Goal: Task Accomplishment & Management: Manage account settings

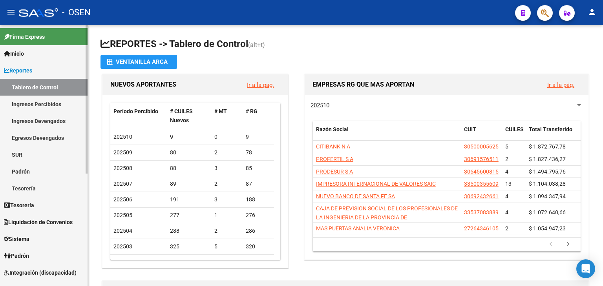
click at [47, 211] on link "Tesorería" at bounding box center [43, 205] width 87 height 17
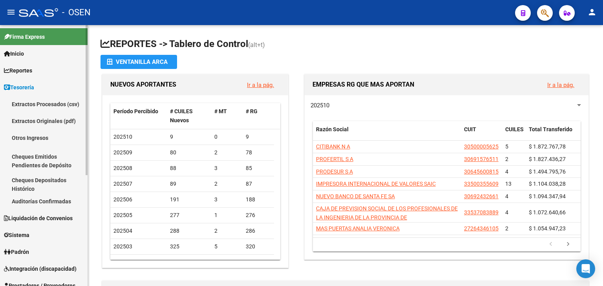
click at [47, 206] on link "Auditorías Confirmadas" at bounding box center [43, 201] width 87 height 17
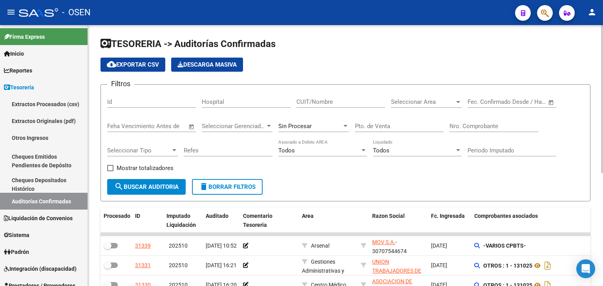
click at [489, 125] on input "Nro. Comprobante" at bounding box center [493, 126] width 89 height 7
type input "-1"
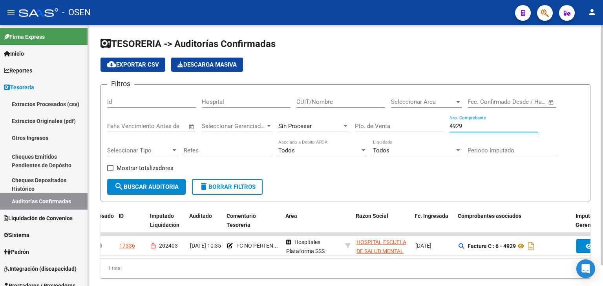
scroll to position [0, 16]
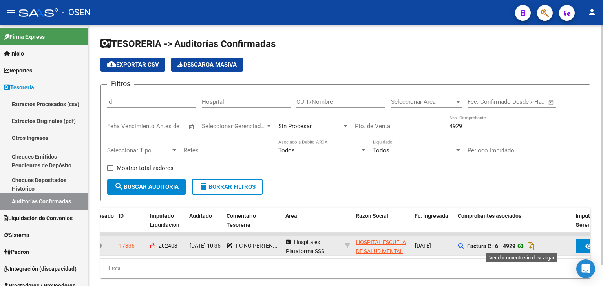
click at [520, 247] on icon at bounding box center [520, 246] width 10 height 9
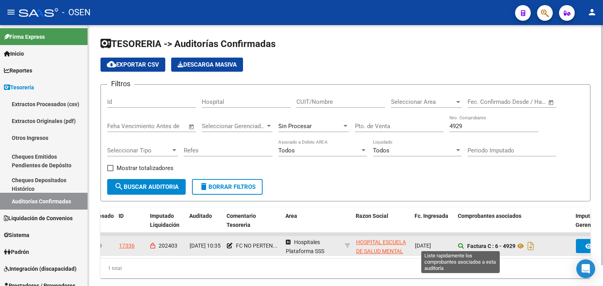
click at [462, 244] on icon at bounding box center [460, 246] width 5 height 5
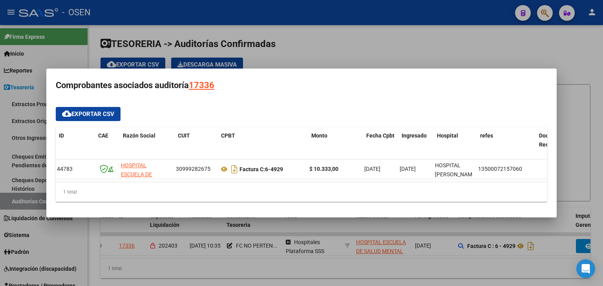
scroll to position [0, 0]
click at [275, 276] on div at bounding box center [301, 143] width 603 height 286
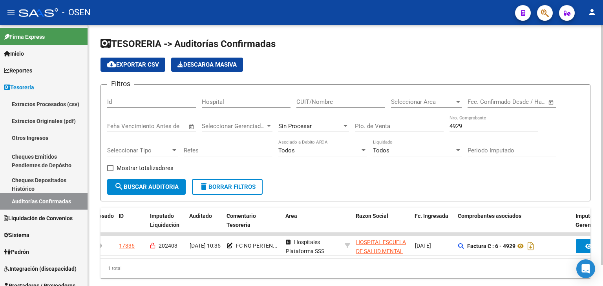
click at [311, 33] on div "TESORERIA -> Auditorías Confirmadas cloud_download Exportar CSV Descarga Masiva…" at bounding box center [345, 164] width 515 height 279
click at [362, 47] on h1 "TESORERIA -> Auditorías Confirmadas" at bounding box center [345, 45] width 490 height 14
click at [480, 126] on input "4929" at bounding box center [493, 126] width 89 height 7
click at [479, 126] on input "4929" at bounding box center [493, 126] width 89 height 7
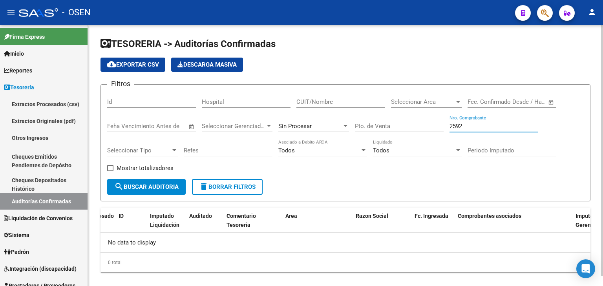
type input "2592"
click at [324, 125] on div "Sin Procesar" at bounding box center [310, 126] width 64 height 7
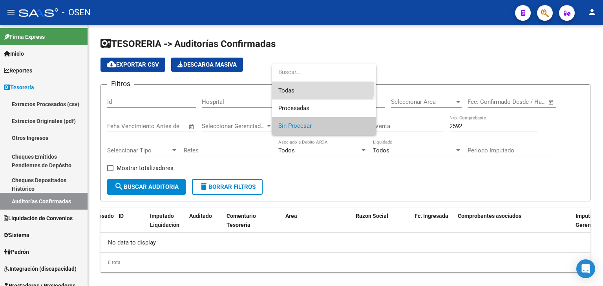
click at [310, 88] on span "Todas" at bounding box center [323, 91] width 91 height 18
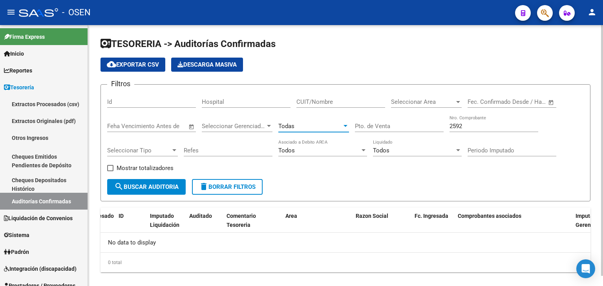
click at [133, 184] on span "search Buscar Auditoria" at bounding box center [146, 187] width 64 height 7
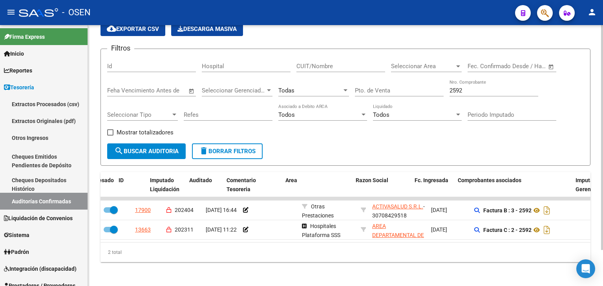
scroll to position [42, 0]
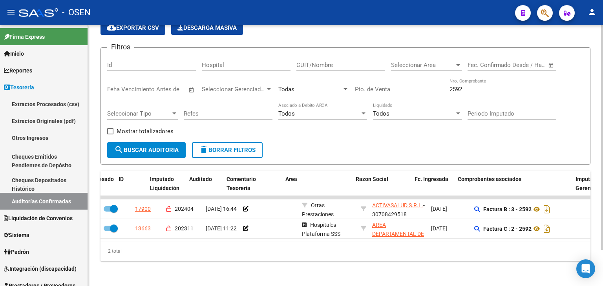
drag, startPoint x: 354, startPoint y: 204, endPoint x: 357, endPoint y: 255, distance: 50.3
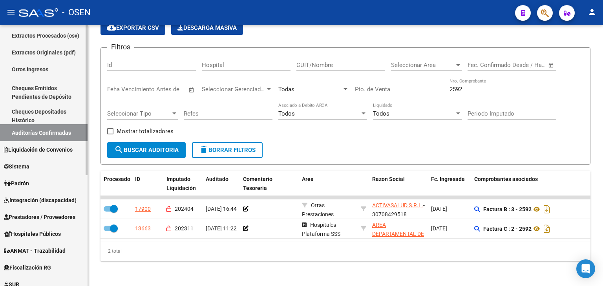
scroll to position [87, 0]
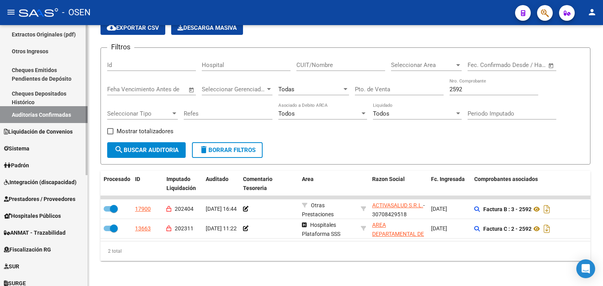
click at [82, 204] on div "Firma Express Inicio Calendario SSS Instructivos Contacto OS Reportes Tablero d…" at bounding box center [44, 165] width 89 height 455
click at [63, 200] on span "Prestadores / Proveedores" at bounding box center [39, 199] width 71 height 9
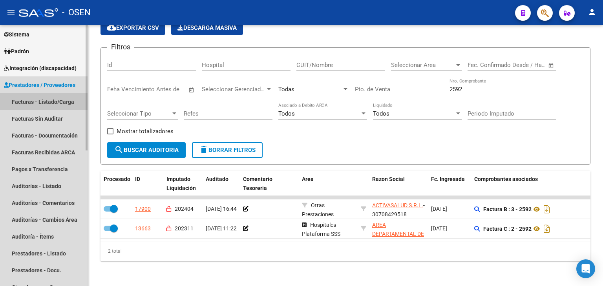
click at [55, 106] on link "Facturas - Listado/Carga" at bounding box center [43, 101] width 87 height 17
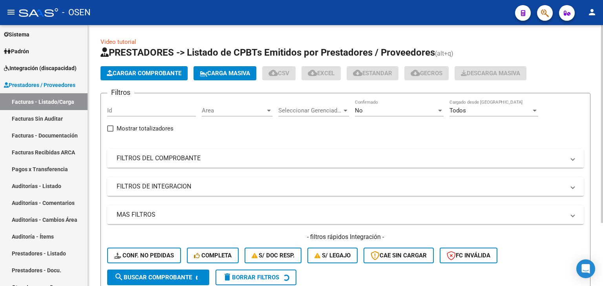
click at [343, 165] on mat-expansion-panel-header "FILTROS DEL COMPROBANTE" at bounding box center [345, 158] width 476 height 19
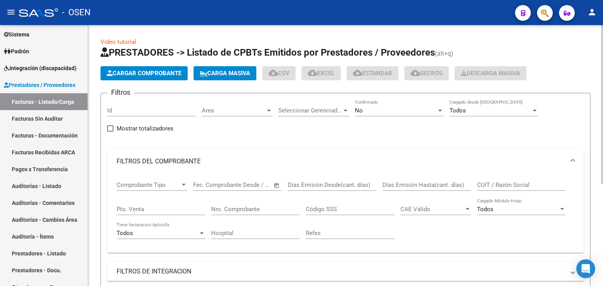
click at [419, 115] on div "No Confirmado" at bounding box center [399, 108] width 89 height 17
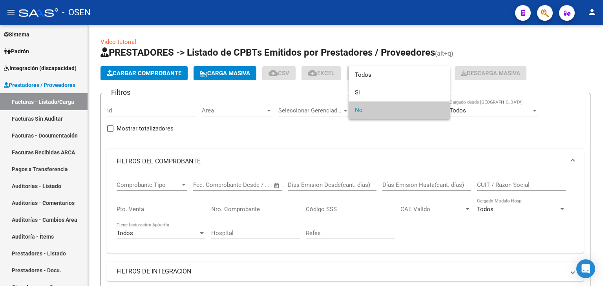
click at [363, 137] on div at bounding box center [301, 143] width 603 height 286
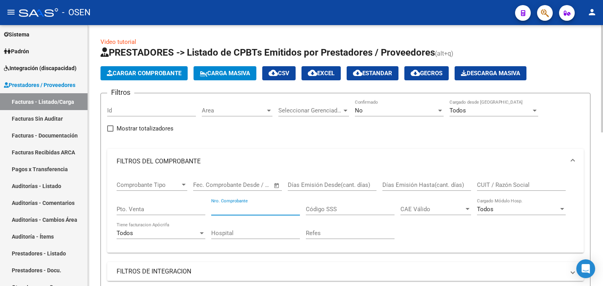
click at [235, 206] on input "Nro. Comprobante" at bounding box center [255, 209] width 89 height 7
drag, startPoint x: 245, startPoint y: 203, endPoint x: 244, endPoint y: 208, distance: 5.5
click at [245, 203] on div "Nro. Comprobante" at bounding box center [255, 207] width 89 height 17
click at [244, 211] on input "Nro. Comprobante" at bounding box center [255, 209] width 89 height 7
type input "2592"
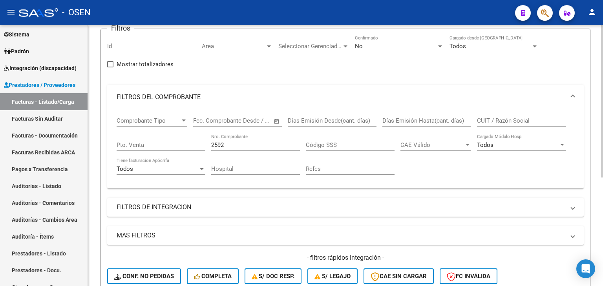
scroll to position [25, 0]
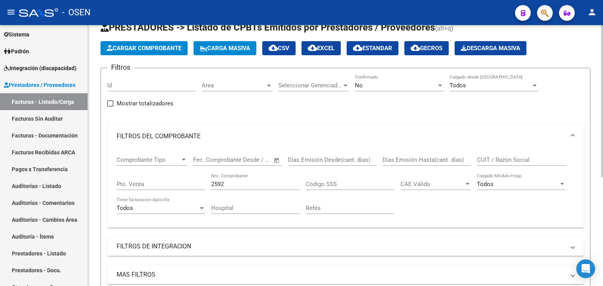
drag, startPoint x: 268, startPoint y: 135, endPoint x: 279, endPoint y: 125, distance: 14.5
click at [372, 85] on div "No" at bounding box center [396, 85] width 82 height 7
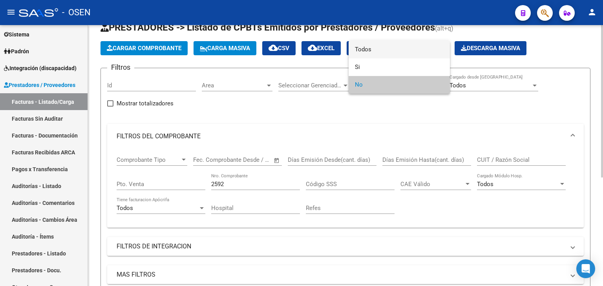
drag, startPoint x: 366, startPoint y: 51, endPoint x: 358, endPoint y: 64, distance: 15.9
click at [366, 51] on span "Todos" at bounding box center [399, 50] width 89 height 18
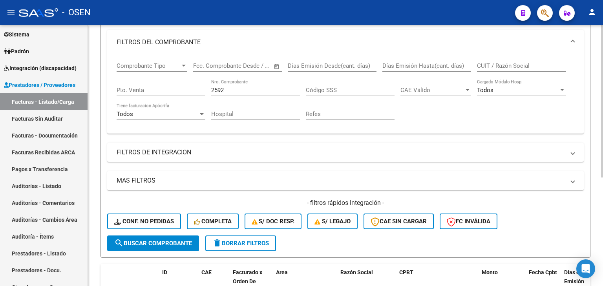
drag, startPoint x: 235, startPoint y: 111, endPoint x: 202, endPoint y: 170, distance: 67.6
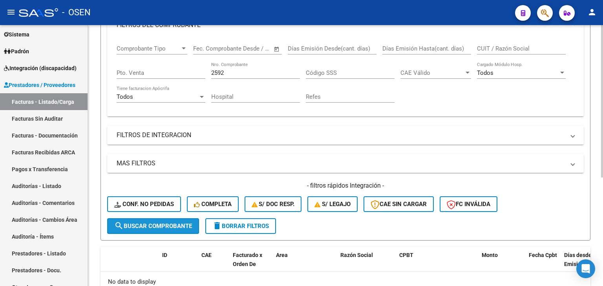
click at [155, 228] on span "search Buscar Comprobante" at bounding box center [153, 226] width 78 height 7
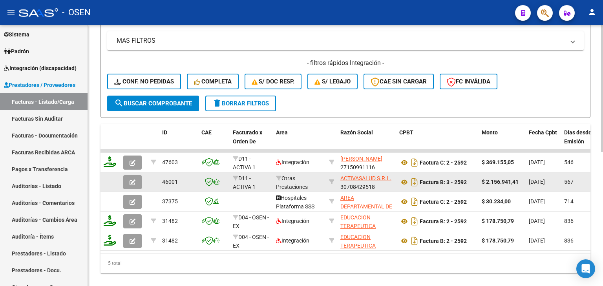
scroll to position [276, 0]
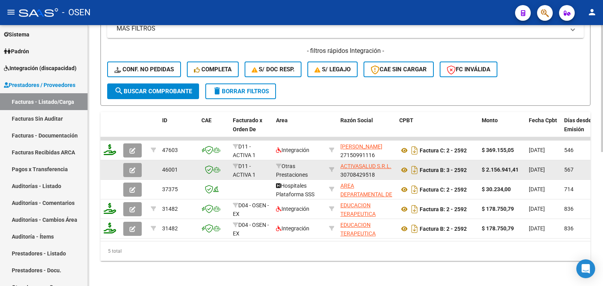
drag, startPoint x: 251, startPoint y: 139, endPoint x: 278, endPoint y: 171, distance: 41.8
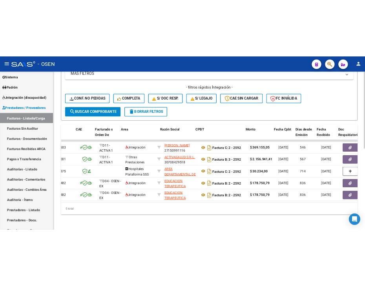
scroll to position [0, 76]
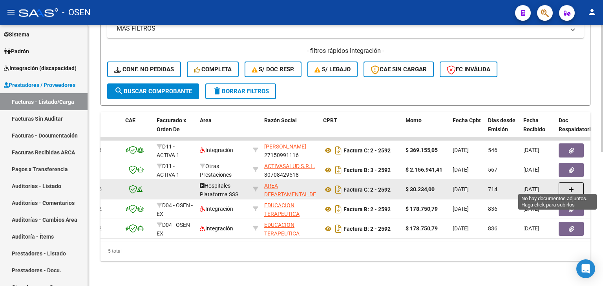
click at [564, 183] on button "button" at bounding box center [570, 189] width 25 height 15
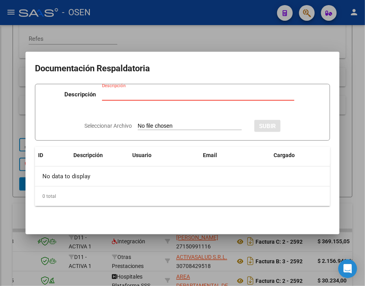
scroll to position [357, 0]
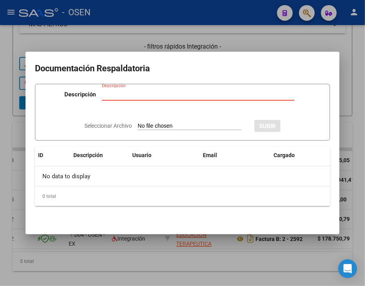
type input "C:\fakepath\RBO AREA [PERSON_NAME] 989.pdf"
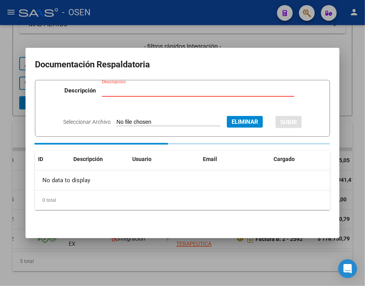
click at [141, 91] on input "Descripción" at bounding box center [198, 90] width 192 height 7
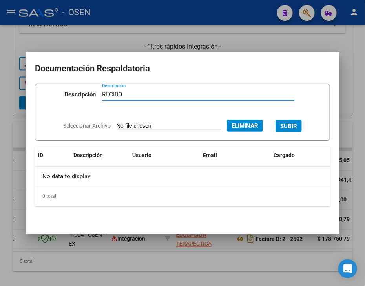
type input "RECIBO"
click at [297, 128] on span "SUBIR" at bounding box center [288, 126] width 17 height 7
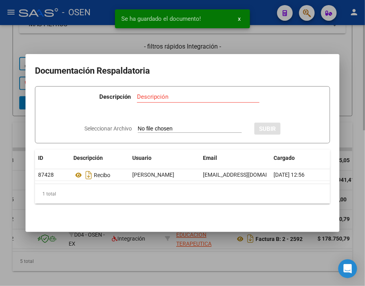
click at [250, 281] on div at bounding box center [182, 143] width 365 height 286
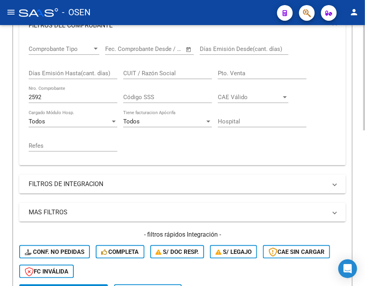
drag, startPoint x: 280, startPoint y: 111, endPoint x: 245, endPoint y: 98, distance: 37.0
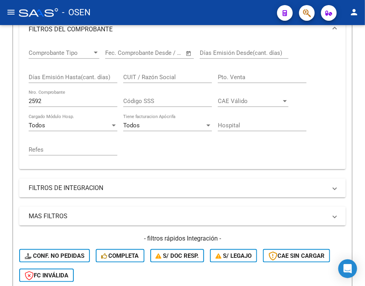
drag, startPoint x: 97, startPoint y: 100, endPoint x: -8, endPoint y: 91, distance: 104.8
click at [0, 91] on html "menu - OSEN person Firma Express Inicio Calendario SSS Instructivos Contacto OS…" at bounding box center [182, 143] width 365 height 286
type input "2620"
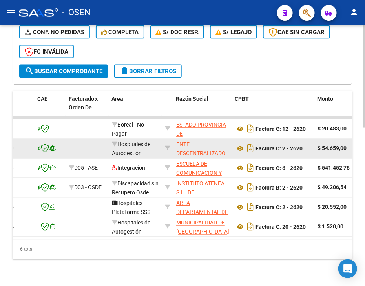
scroll to position [404, 0]
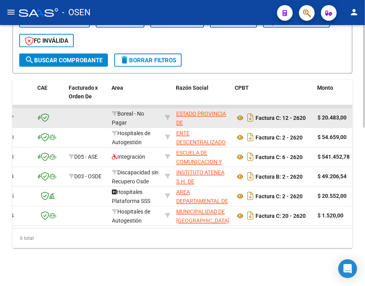
drag, startPoint x: 331, startPoint y: 94, endPoint x: 234, endPoint y: 117, distance: 99.8
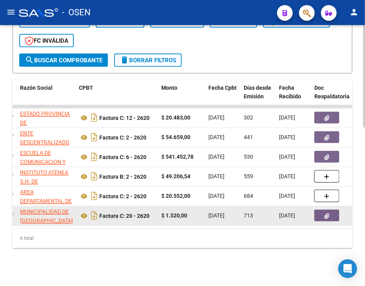
scroll to position [0, 232]
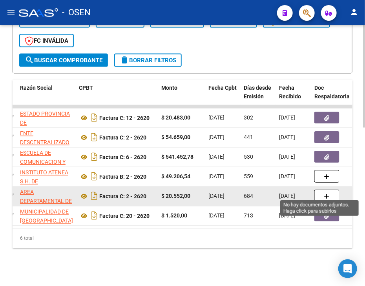
click at [323, 190] on button "button" at bounding box center [326, 196] width 25 height 13
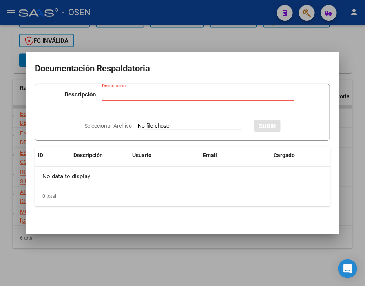
type input "C:\fakepath\RBO AREA [PERSON_NAME] 989.pdf"
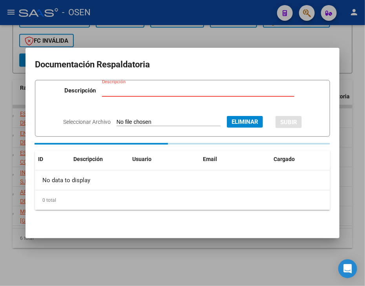
click at [165, 93] on input "Descripción" at bounding box center [198, 90] width 192 height 7
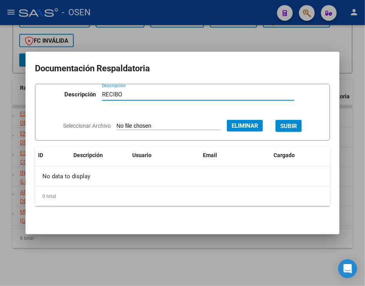
type input "RECIBO"
click at [302, 130] on button "SUBIR" at bounding box center [288, 126] width 26 height 12
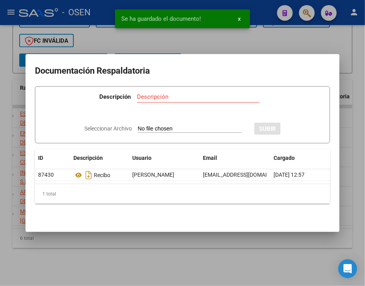
click at [243, 267] on div at bounding box center [182, 143] width 365 height 286
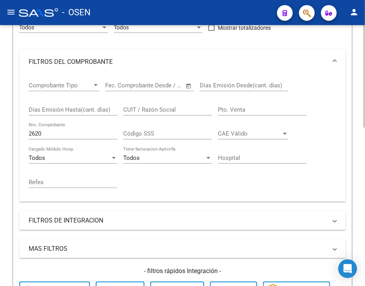
drag, startPoint x: 248, startPoint y: 58, endPoint x: 244, endPoint y: 35, distance: 23.9
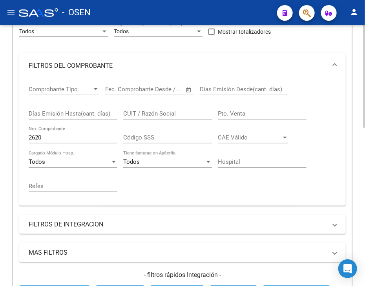
drag, startPoint x: 44, startPoint y: 139, endPoint x: 41, endPoint y: 137, distance: 4.0
click at [41, 137] on div "2620 Nro. Comprobante" at bounding box center [73, 135] width 89 height 17
click at [41, 137] on input "2620" at bounding box center [73, 137] width 89 height 7
click at [40, 137] on input "2620" at bounding box center [73, 137] width 89 height 7
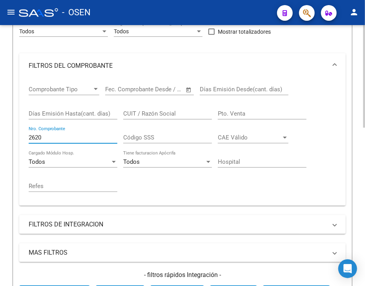
click at [35, 133] on div "2620 Nro. Comprobante" at bounding box center [73, 135] width 89 height 17
click at [33, 137] on input "2620" at bounding box center [73, 137] width 89 height 7
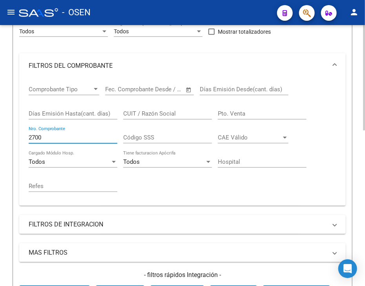
type input "2700"
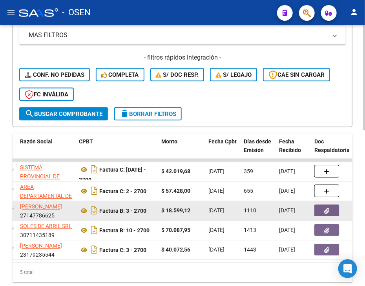
drag, startPoint x: 336, startPoint y: 112, endPoint x: 328, endPoint y: 166, distance: 54.7
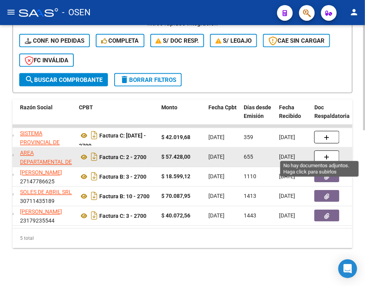
click at [317, 153] on button "button" at bounding box center [326, 157] width 25 height 13
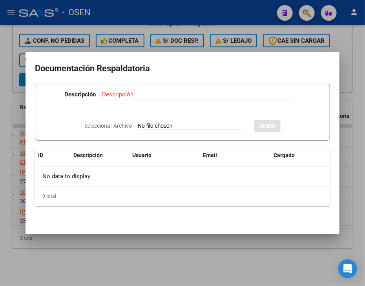
type input "C:\fakepath\RBO AREA [PERSON_NAME] 989.pdf"
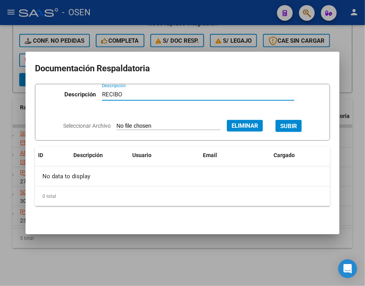
type input "RECIBO"
click at [297, 128] on span "SUBIR" at bounding box center [288, 126] width 17 height 7
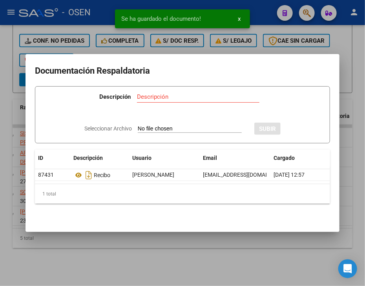
click at [243, 262] on div at bounding box center [182, 143] width 365 height 286
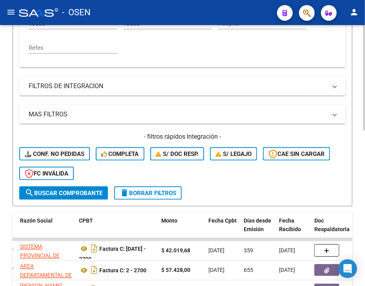
scroll to position [240, 0]
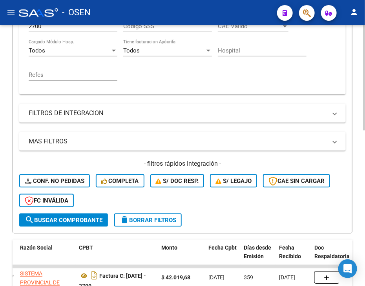
drag, startPoint x: 212, startPoint y: 82, endPoint x: 194, endPoint y: 60, distance: 28.7
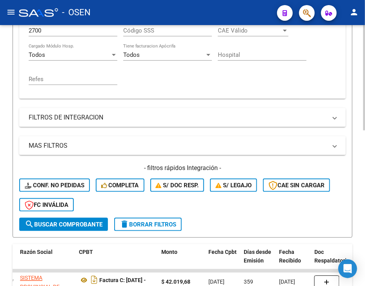
drag, startPoint x: 160, startPoint y: 70, endPoint x: 118, endPoint y: 53, distance: 45.4
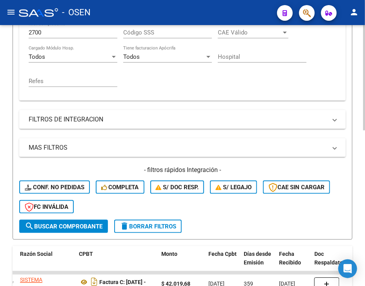
click at [66, 34] on input "2700" at bounding box center [73, 32] width 89 height 7
type input "2737"
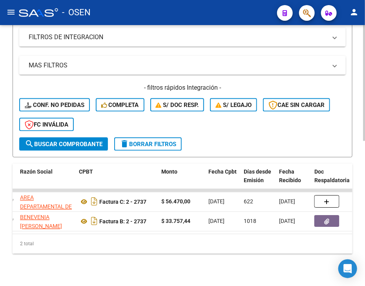
scroll to position [325, 0]
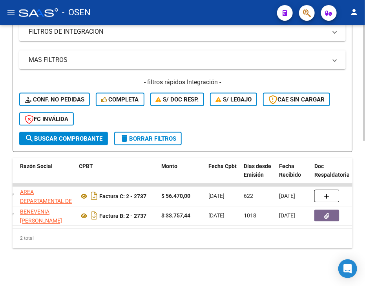
drag, startPoint x: 190, startPoint y: 81, endPoint x: 219, endPoint y: 145, distance: 69.9
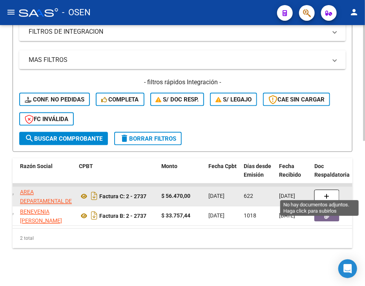
click at [332, 190] on button "button" at bounding box center [326, 196] width 25 height 13
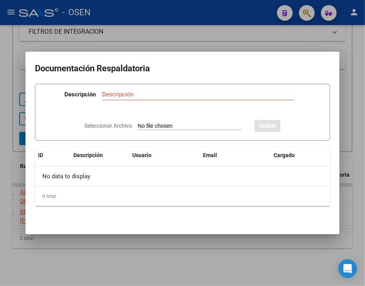
type input "C:\fakepath\RBO AREA [PERSON_NAME] 989.pdf"
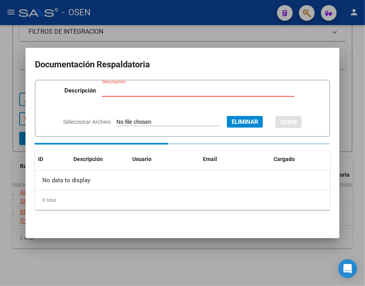
click at [138, 91] on input "Descripción" at bounding box center [198, 90] width 192 height 7
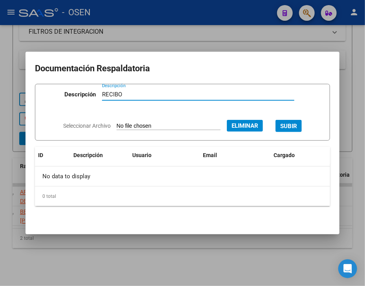
type input "RECIBO"
click at [302, 126] on button "SUBIR" at bounding box center [288, 126] width 26 height 12
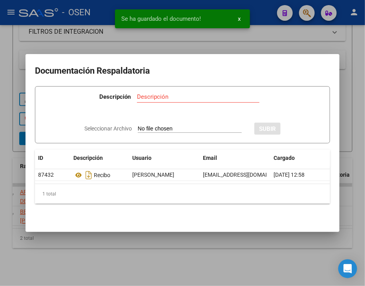
click at [226, 259] on div at bounding box center [182, 143] width 365 height 286
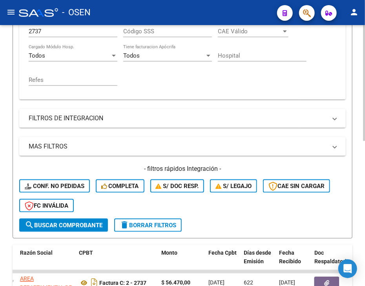
drag, startPoint x: 241, startPoint y: 140, endPoint x: 140, endPoint y: 104, distance: 107.2
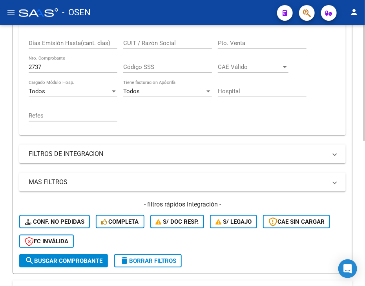
click at [75, 68] on input "2737" at bounding box center [73, 67] width 89 height 7
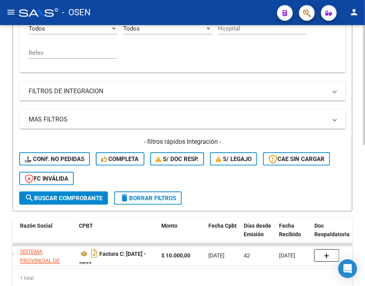
scroll to position [306, 0]
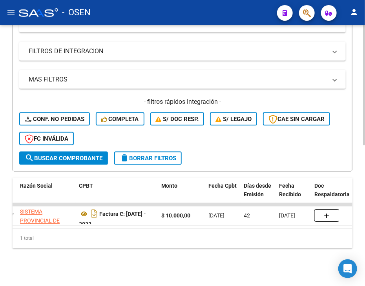
drag, startPoint x: 206, startPoint y: 113, endPoint x: 224, endPoint y: 166, distance: 56.1
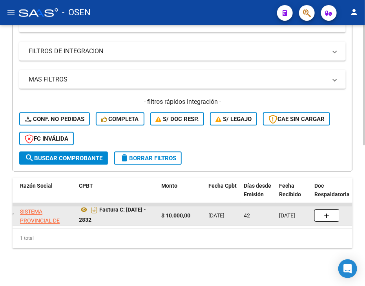
scroll to position [5, 0]
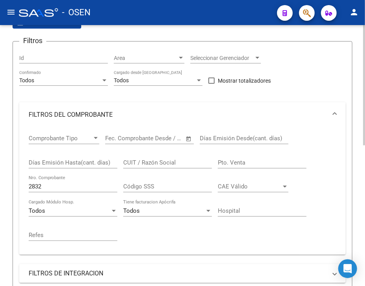
drag, startPoint x: 146, startPoint y: 251, endPoint x: 132, endPoint y: 185, distance: 67.4
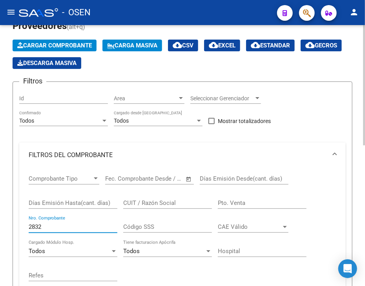
drag, startPoint x: 42, startPoint y: 229, endPoint x: 35, endPoint y: 226, distance: 7.8
click at [35, 226] on input "2832" at bounding box center [73, 227] width 89 height 7
type input "2823"
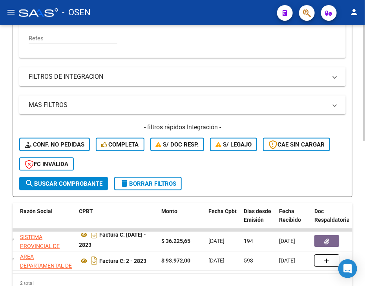
scroll to position [325, 0]
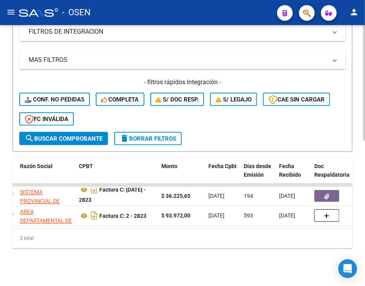
drag, startPoint x: 336, startPoint y: 197, endPoint x: 308, endPoint y: 221, distance: 37.1
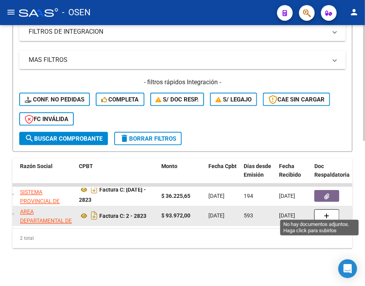
click at [322, 215] on button "button" at bounding box center [326, 216] width 25 height 13
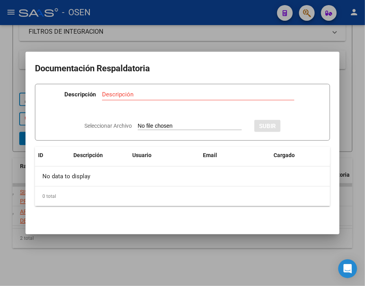
type input "C:\fakepath\RBO AREA [PERSON_NAME] 989.pdf"
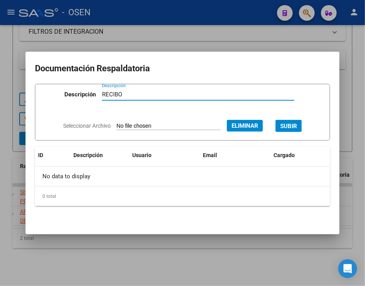
type input "RECIBO"
click at [297, 125] on span "SUBIR" at bounding box center [288, 126] width 17 height 7
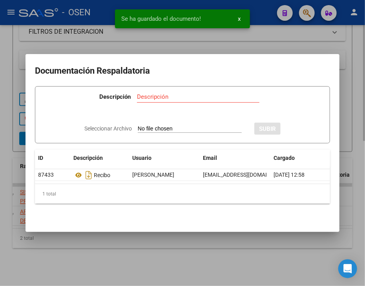
click at [204, 266] on div at bounding box center [182, 143] width 365 height 286
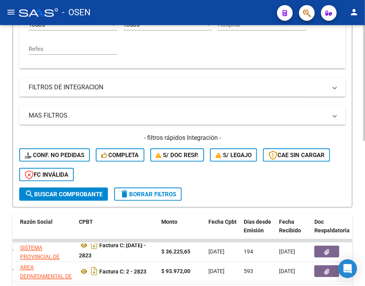
drag, startPoint x: 270, startPoint y: 139, endPoint x: 246, endPoint y: 87, distance: 56.5
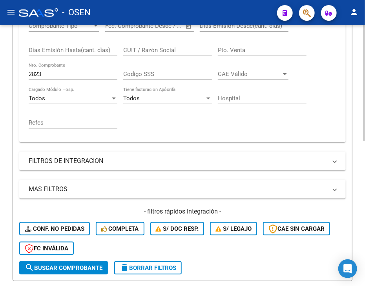
drag, startPoint x: 88, startPoint y: 69, endPoint x: 24, endPoint y: 66, distance: 63.6
click at [25, 67] on div "Comprobante Tipo Comprobante Tipo Fecha inicio – Fecha fin Fec. Comprobante Des…" at bounding box center [182, 79] width 326 height 128
click at [36, 78] on div "2823 Nro. Comprobante" at bounding box center [73, 71] width 89 height 17
click at [38, 69] on div "2823 Nro. Comprobante" at bounding box center [73, 71] width 89 height 17
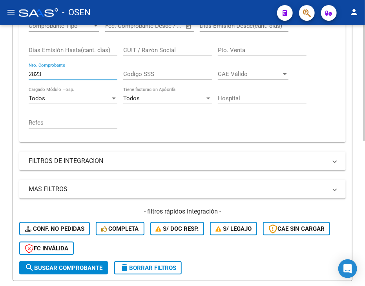
click at [38, 72] on input "2823" at bounding box center [73, 74] width 89 height 7
type input "2855"
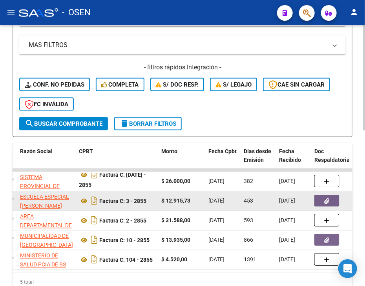
scroll to position [385, 0]
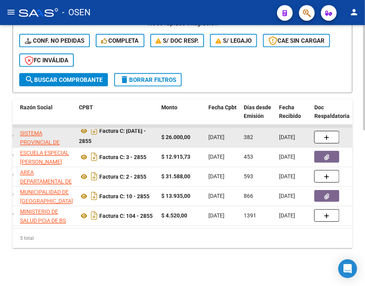
drag, startPoint x: 193, startPoint y: 117, endPoint x: 216, endPoint y: 140, distance: 32.5
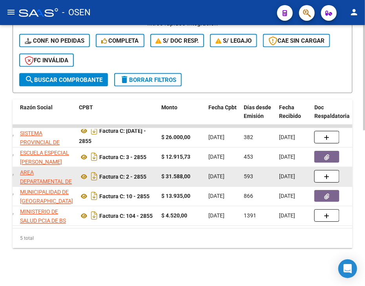
click at [315, 171] on button "button" at bounding box center [326, 177] width 25 height 13
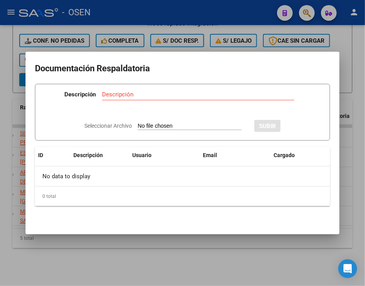
type input "C:\fakepath\RBO AREA [PERSON_NAME] 989.pdf"
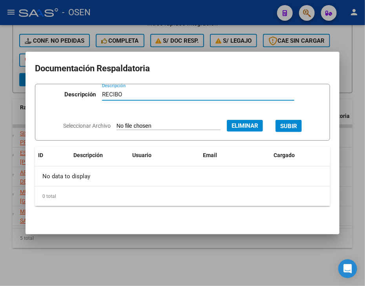
type input "RECIBO"
click at [297, 130] on span "SUBIR" at bounding box center [288, 126] width 17 height 7
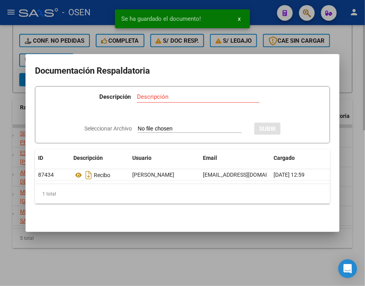
click at [232, 266] on div at bounding box center [182, 143] width 365 height 286
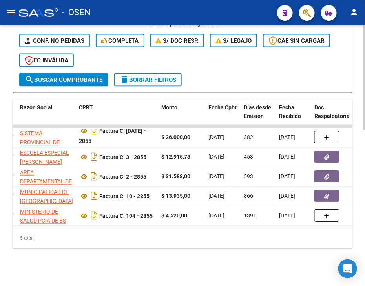
drag, startPoint x: 248, startPoint y: 277, endPoint x: 245, endPoint y: 273, distance: 5.1
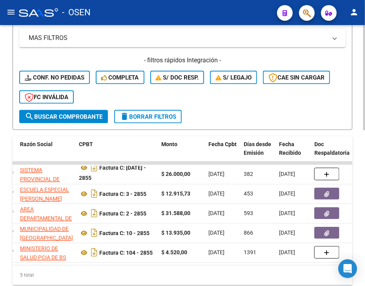
scroll to position [66, 0]
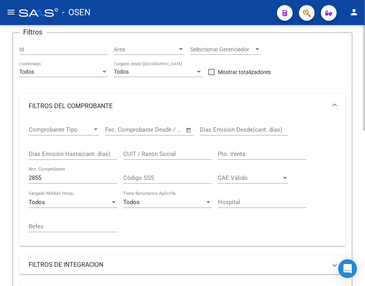
drag, startPoint x: 210, startPoint y: 250, endPoint x: 172, endPoint y: 166, distance: 92.5
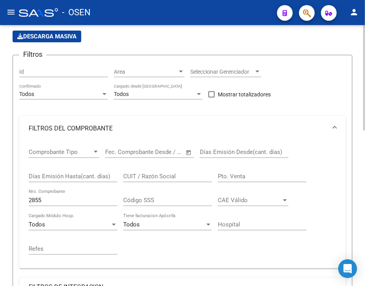
drag, startPoint x: 55, startPoint y: 204, endPoint x: 15, endPoint y: 193, distance: 41.4
click at [11, 194] on div "Video tutorial PRESTADORES -> Listado de CPBTs Emitidos por Prestadores / Prove…" at bounding box center [182, 280] width 365 height 642
click at [38, 198] on input "2855" at bounding box center [73, 200] width 89 height 7
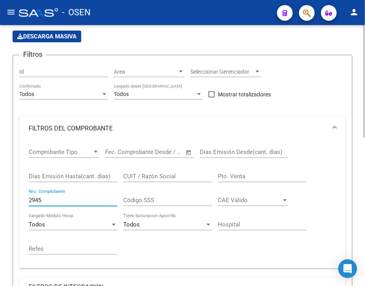
type input "2945"
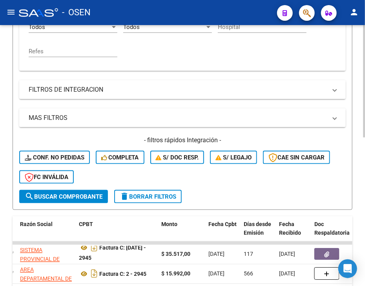
scroll to position [345, 0]
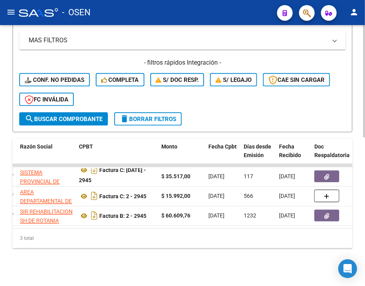
drag, startPoint x: 332, startPoint y: 159, endPoint x: 315, endPoint y: 225, distance: 67.8
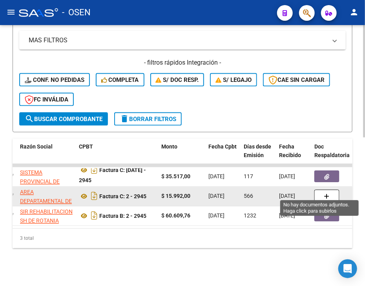
click at [319, 194] on button "button" at bounding box center [326, 196] width 25 height 13
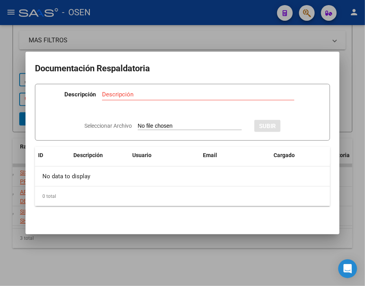
type input "C:\fakepath\RBO AREA [PERSON_NAME] 989.pdf"
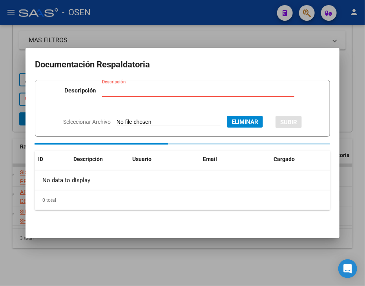
click at [136, 91] on input "Descripción" at bounding box center [198, 90] width 192 height 7
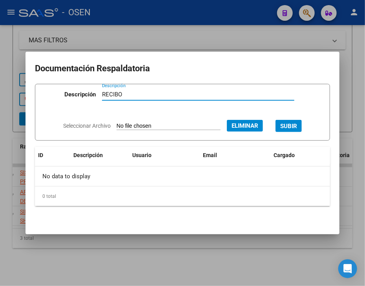
type input "RECIBO"
click at [296, 132] on button "SUBIR" at bounding box center [288, 126] width 26 height 12
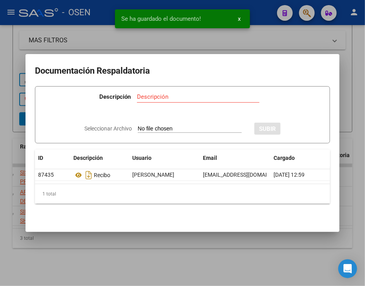
click at [211, 261] on div at bounding box center [182, 143] width 365 height 286
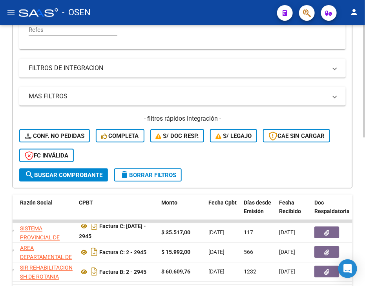
drag, startPoint x: 169, startPoint y: 256, endPoint x: 166, endPoint y: 180, distance: 75.8
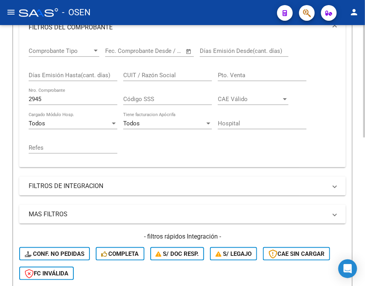
click at [45, 100] on input "2945" at bounding box center [73, 99] width 89 height 7
click at [43, 99] on input "2945" at bounding box center [73, 99] width 89 height 7
click at [42, 99] on input "2945" at bounding box center [73, 99] width 89 height 7
click at [43, 102] on div "2945 Nro. Comprobante" at bounding box center [73, 96] width 89 height 17
click at [38, 99] on input "2945" at bounding box center [73, 99] width 89 height 7
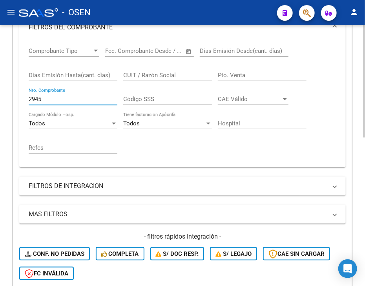
click at [38, 98] on input "2945" at bounding box center [73, 99] width 89 height 7
type input "200"
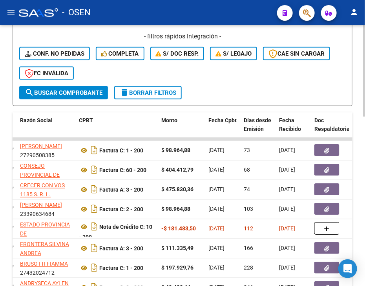
scroll to position [482, 0]
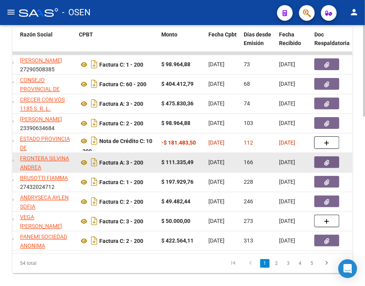
drag, startPoint x: 177, startPoint y: 168, endPoint x: 185, endPoint y: 132, distance: 36.6
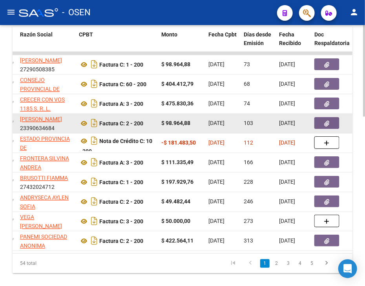
scroll to position [453, 0]
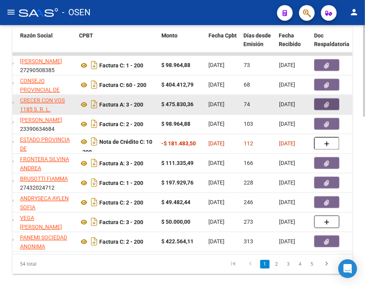
click at [319, 102] on button "button" at bounding box center [326, 105] width 25 height 12
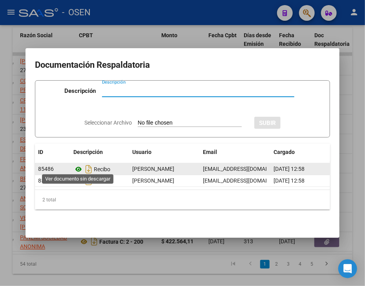
click at [77, 165] on icon at bounding box center [78, 169] width 10 height 9
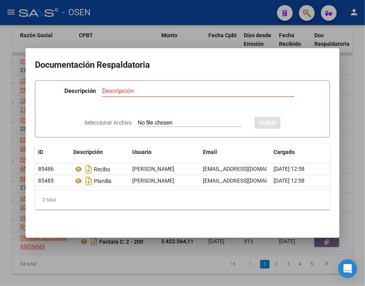
click at [146, 265] on div at bounding box center [182, 143] width 365 height 286
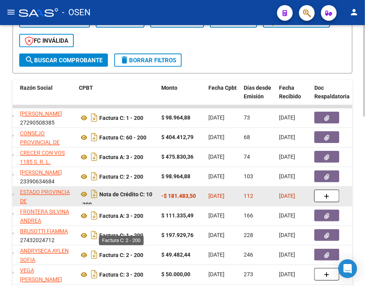
drag, startPoint x: 126, startPoint y: 260, endPoint x: 129, endPoint y: 209, distance: 51.1
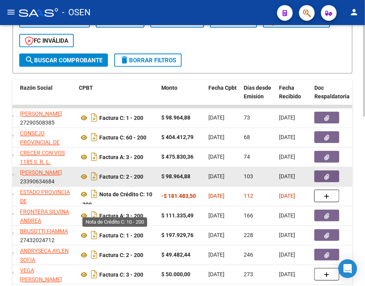
scroll to position [392, 0]
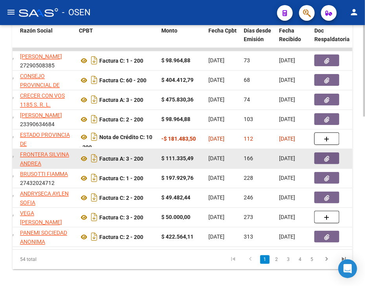
drag, startPoint x: 147, startPoint y: 163, endPoint x: 119, endPoint y: 136, distance: 38.6
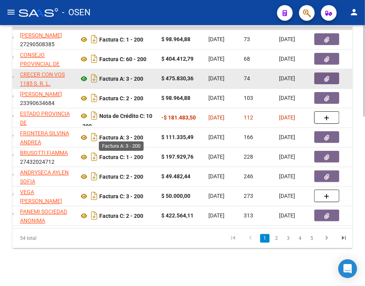
scroll to position [479, 0]
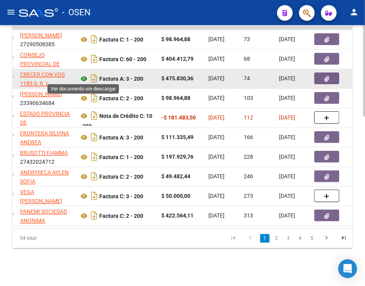
click at [86, 75] on icon at bounding box center [84, 79] width 10 height 9
click at [319, 74] on button "button" at bounding box center [326, 79] width 25 height 12
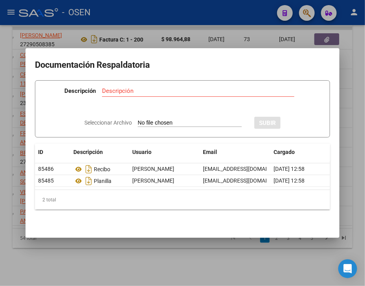
type input "C:\fakepath\RBO CRECER CON VOS 301.pdf"
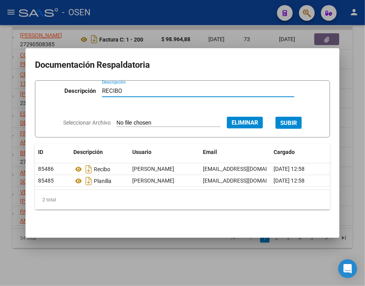
type input "RECIBO"
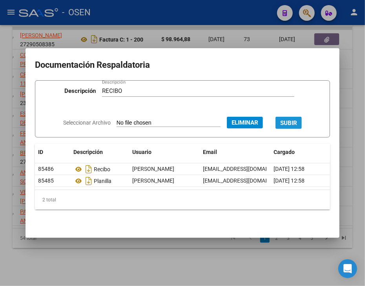
click at [302, 126] on button "SUBIR" at bounding box center [288, 123] width 26 height 12
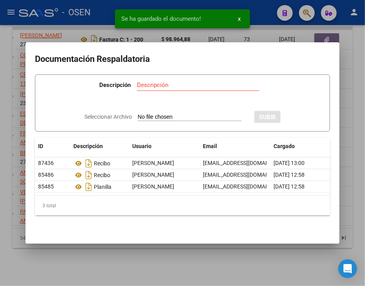
click at [230, 261] on div at bounding box center [182, 143] width 365 height 286
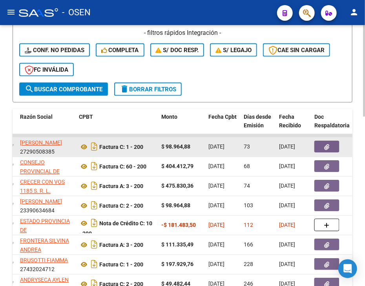
scroll to position [182, 0]
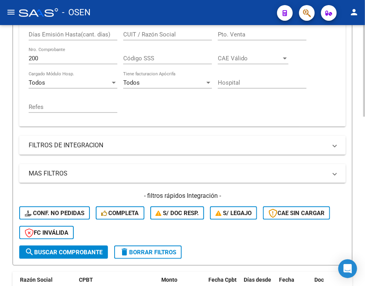
drag, startPoint x: 106, startPoint y: 248, endPoint x: 106, endPoint y: 192, distance: 55.7
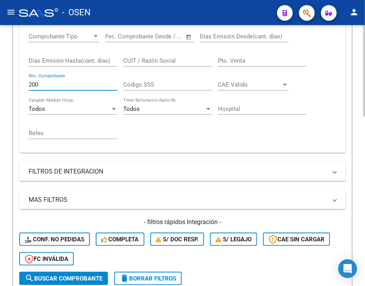
click at [58, 87] on input "200" at bounding box center [73, 84] width 89 height 7
click at [57, 85] on input "200" at bounding box center [73, 84] width 89 height 7
click at [57, 84] on input "200" at bounding box center [73, 84] width 89 height 7
click at [57, 86] on input "200" at bounding box center [73, 84] width 89 height 7
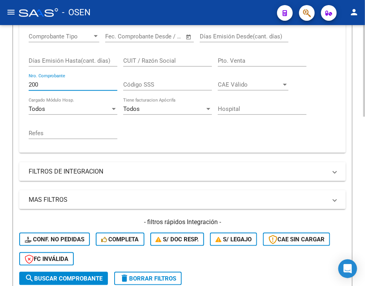
click at [38, 78] on div "200 Nro. Comprobante" at bounding box center [73, 82] width 89 height 17
click at [35, 81] on input "200" at bounding box center [73, 84] width 89 height 7
type input "3330"
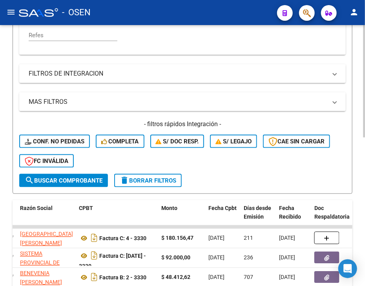
scroll to position [345, 0]
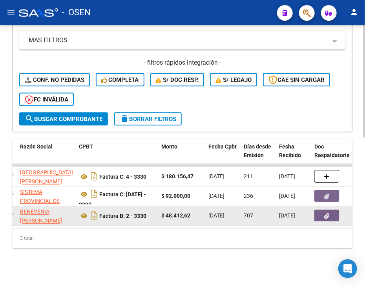
drag, startPoint x: 331, startPoint y: 134, endPoint x: 172, endPoint y: 218, distance: 179.7
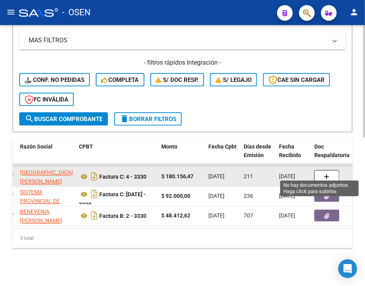
click at [320, 171] on button "button" at bounding box center [326, 177] width 25 height 13
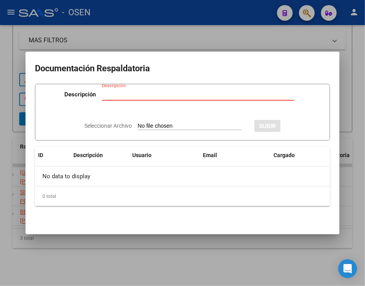
type input "C:\fakepath\RBO HOSP SAN [PERSON_NAME] 752.pdf"
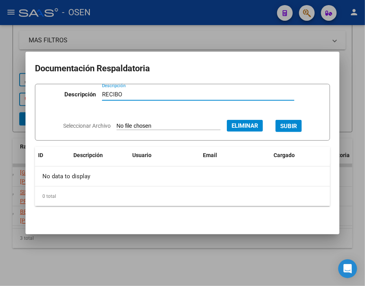
type input "RECIBO"
click at [302, 129] on button "SUBIR" at bounding box center [288, 126] width 26 height 12
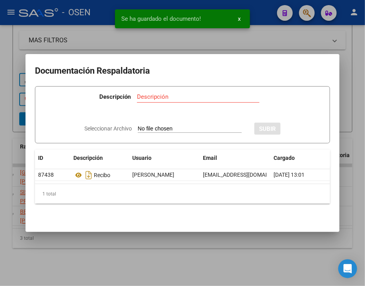
click at [207, 261] on div at bounding box center [182, 143] width 365 height 286
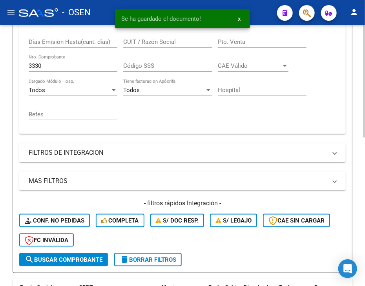
drag, startPoint x: 225, startPoint y: 249, endPoint x: 200, endPoint y: 202, distance: 53.2
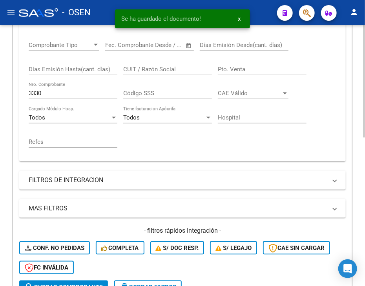
click at [58, 93] on input "3330" at bounding box center [73, 93] width 89 height 7
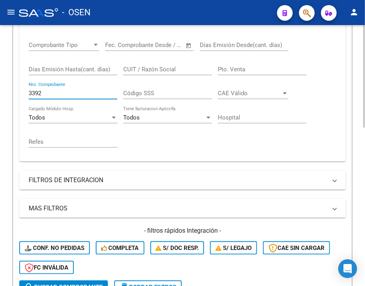
type input "3392"
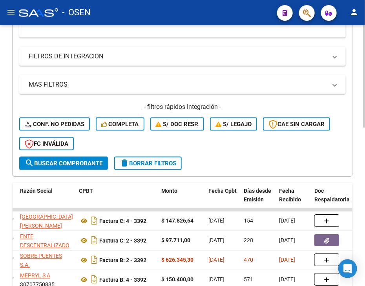
scroll to position [404, 0]
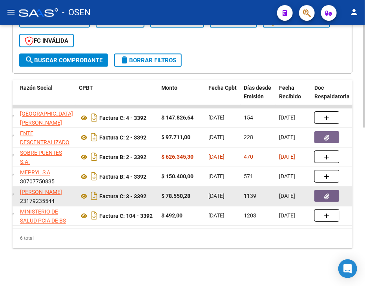
drag, startPoint x: 188, startPoint y: 143, endPoint x: 224, endPoint y: 182, distance: 53.3
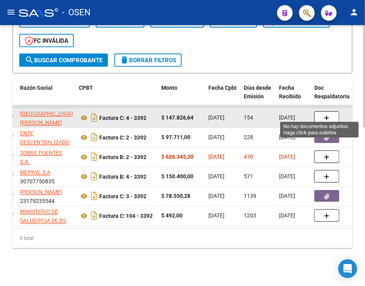
click at [320, 113] on button "button" at bounding box center [326, 118] width 25 height 13
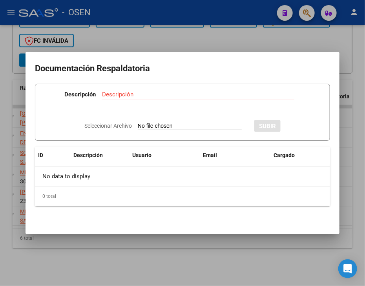
type input "C:\fakepath\RBO HOSP SAN [PERSON_NAME] 752.pdf"
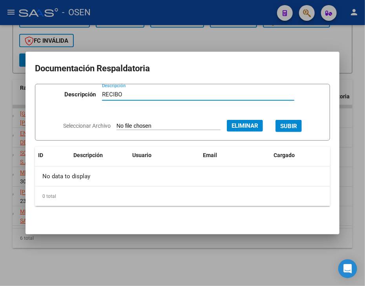
type input "RECIBO"
click at [293, 129] on span "SUBIR" at bounding box center [288, 126] width 17 height 7
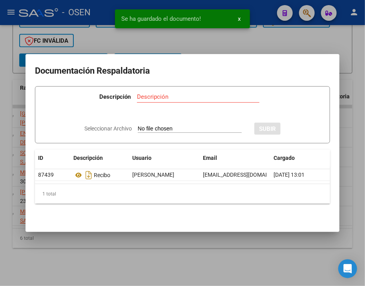
click at [234, 265] on div at bounding box center [182, 143] width 365 height 286
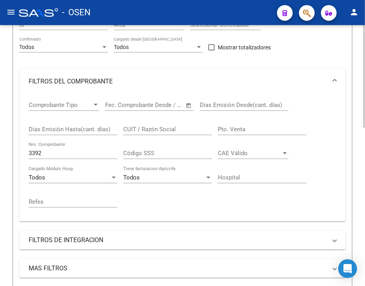
drag, startPoint x: 139, startPoint y: 259, endPoint x: 166, endPoint y: 156, distance: 106.8
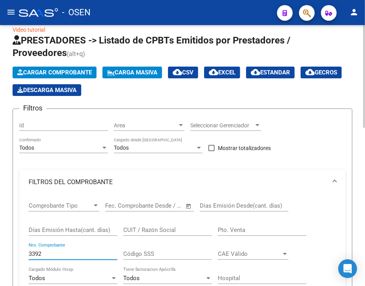
click at [48, 255] on input "3392" at bounding box center [73, 254] width 89 height 7
click at [48, 253] on input "3392" at bounding box center [73, 254] width 89 height 7
click at [47, 252] on input "3392" at bounding box center [73, 254] width 89 height 7
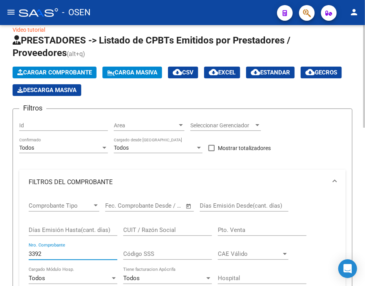
click at [47, 252] on input "3392" at bounding box center [73, 254] width 89 height 7
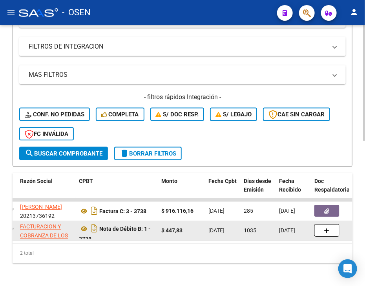
scroll to position [325, 0]
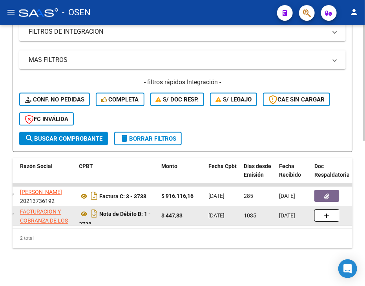
drag, startPoint x: 237, startPoint y: 166, endPoint x: 226, endPoint y: 217, distance: 52.9
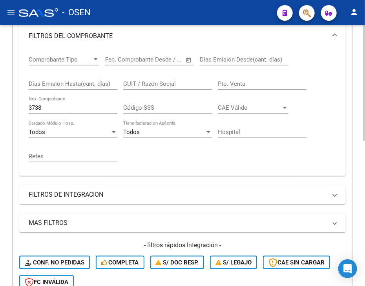
drag, startPoint x: 206, startPoint y: 86, endPoint x: 193, endPoint y: 75, distance: 17.0
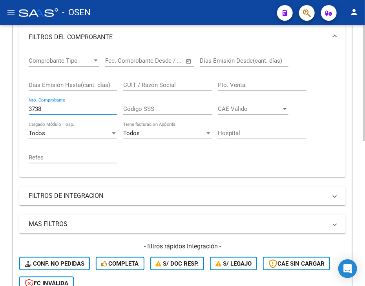
drag, startPoint x: 50, startPoint y: 112, endPoint x: 8, endPoint y: 113, distance: 42.4
click at [16, 112] on form "Filtros Id Area Area Seleccionar Gerenciador Seleccionar Gerenciador Todos Conf…" at bounding box center [183, 140] width 340 height 353
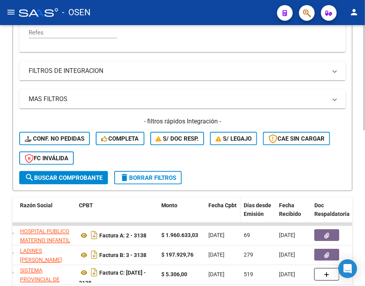
scroll to position [328, 0]
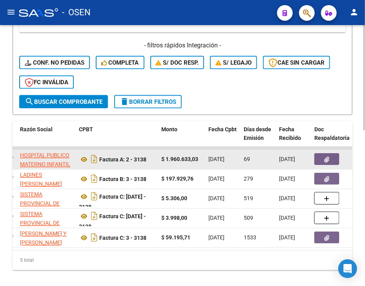
drag, startPoint x: 204, startPoint y: 152, endPoint x: 223, endPoint y: 166, distance: 23.9
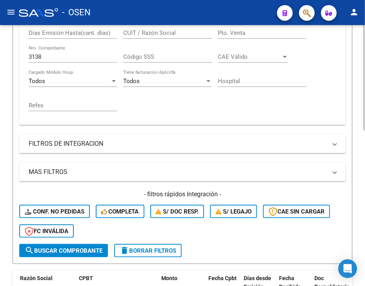
drag, startPoint x: 221, startPoint y: 99, endPoint x: 26, endPoint y: 80, distance: 195.1
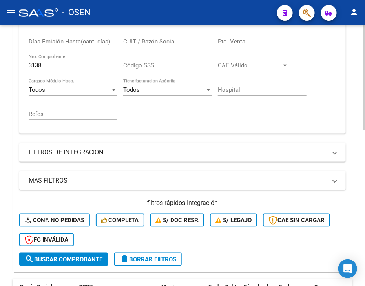
click at [36, 66] on input "3138" at bounding box center [73, 65] width 89 height 7
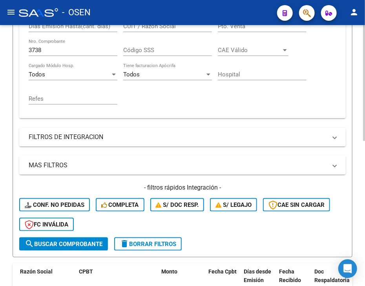
drag, startPoint x: 190, startPoint y: 111, endPoint x: 226, endPoint y: 71, distance: 53.9
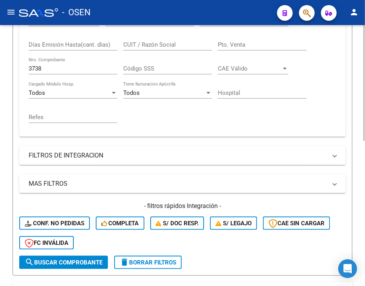
click at [31, 72] on div "3738 Nro. Comprobante" at bounding box center [73, 66] width 89 height 17
click at [35, 69] on input "3738" at bounding box center [73, 68] width 89 height 7
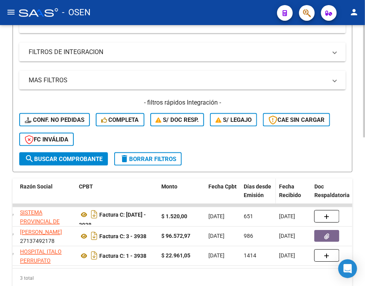
scroll to position [345, 0]
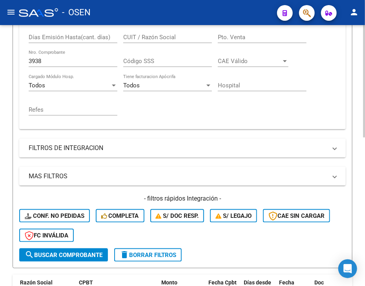
drag, startPoint x: 254, startPoint y: 125, endPoint x: 230, endPoint y: 80, distance: 51.4
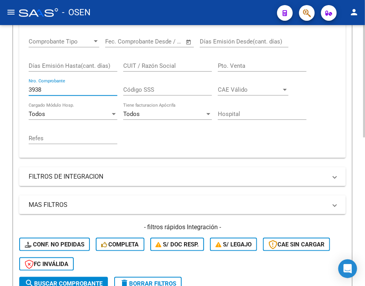
click at [33, 87] on input "3938" at bounding box center [73, 89] width 89 height 7
click at [35, 87] on input "3938" at bounding box center [73, 89] width 89 height 7
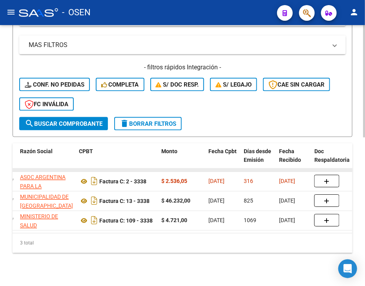
scroll to position [345, 0]
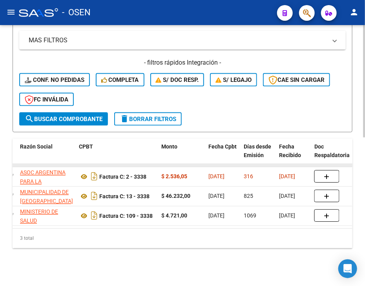
drag, startPoint x: 229, startPoint y: 140, endPoint x: 235, endPoint y: 159, distance: 20.2
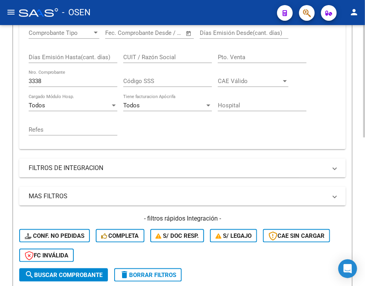
drag, startPoint x: 216, startPoint y: 113, endPoint x: 136, endPoint y: 85, distance: 84.4
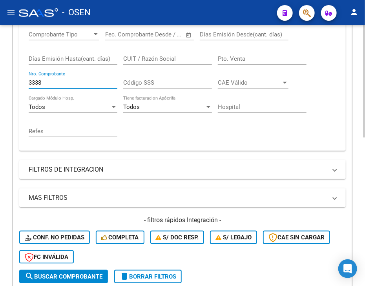
click at [35, 79] on input "3338" at bounding box center [73, 82] width 89 height 7
type input "3438"
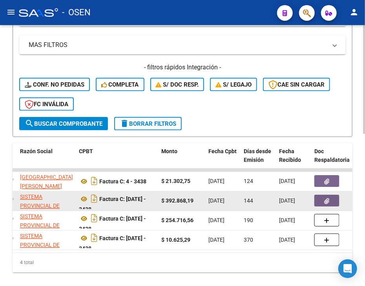
scroll to position [365, 0]
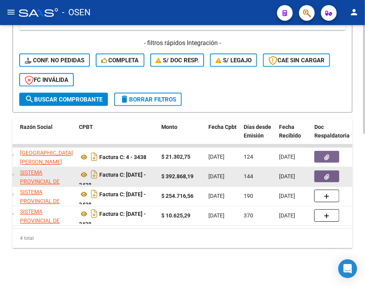
drag, startPoint x: 221, startPoint y: 131, endPoint x: 203, endPoint y: 171, distance: 44.3
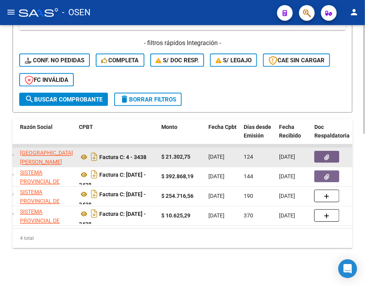
click at [319, 152] on button "button" at bounding box center [326, 157] width 25 height 12
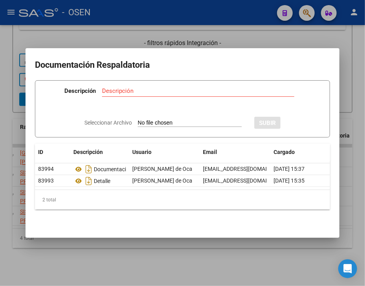
type input "C:\fakepath\RBO HOSP SAN [PERSON_NAME] 752.pdf"
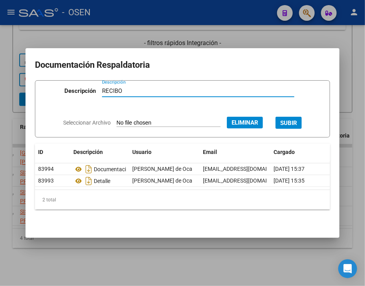
type input "RECIBO"
click at [297, 123] on span "SUBIR" at bounding box center [288, 123] width 17 height 7
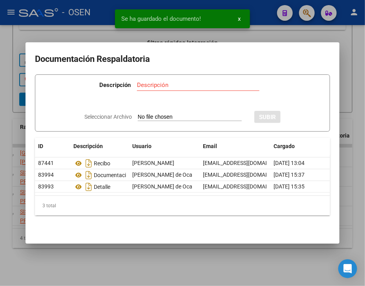
click at [232, 269] on div at bounding box center [182, 143] width 365 height 286
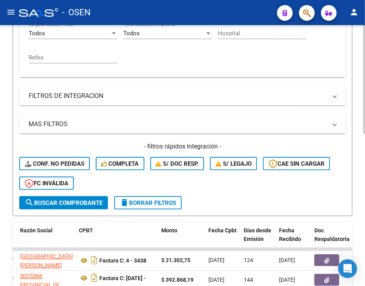
drag, startPoint x: 220, startPoint y: 233, endPoint x: 181, endPoint y: 190, distance: 57.8
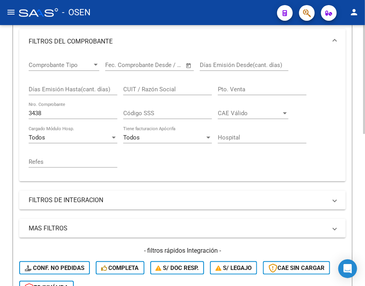
click at [55, 109] on div "3438 Nro. Comprobante" at bounding box center [73, 110] width 89 height 17
click at [54, 109] on div "3438 Nro. Comprobante" at bounding box center [73, 110] width 89 height 17
click at [51, 110] on input "3438" at bounding box center [73, 113] width 89 height 7
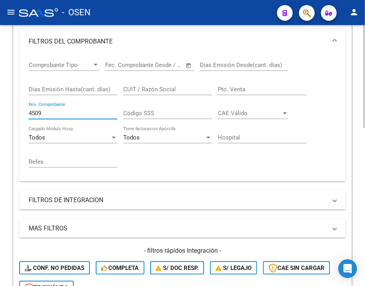
type input "4509"
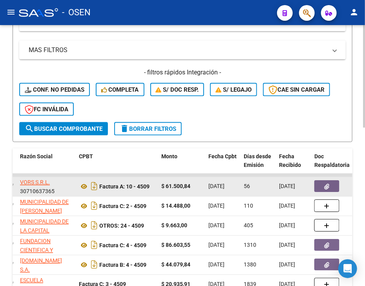
scroll to position [404, 0]
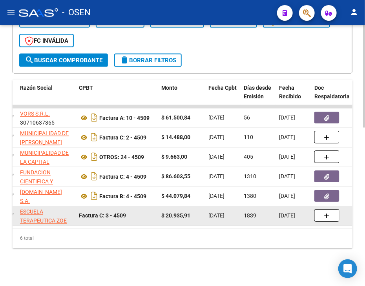
drag, startPoint x: 155, startPoint y: 162, endPoint x: 158, endPoint y: 201, distance: 39.3
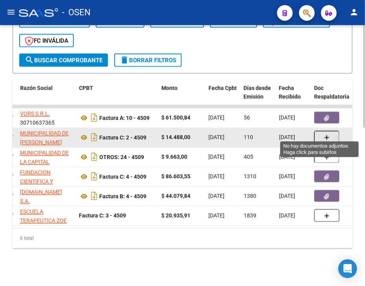
click at [319, 133] on button "button" at bounding box center [326, 137] width 25 height 13
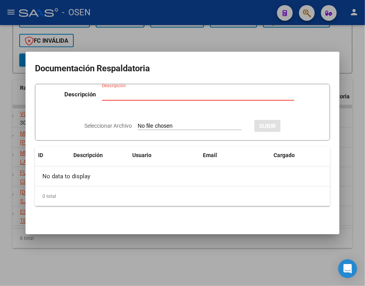
type input "C:\fakepath\RBO MUNIC ATE BROWN 1262.pdf"
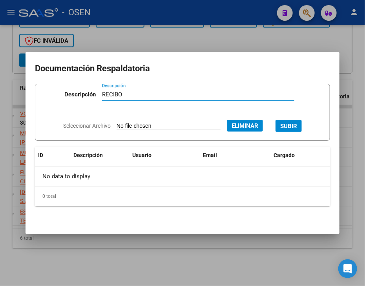
type input "RECIBO"
click at [297, 127] on span "SUBIR" at bounding box center [288, 126] width 17 height 7
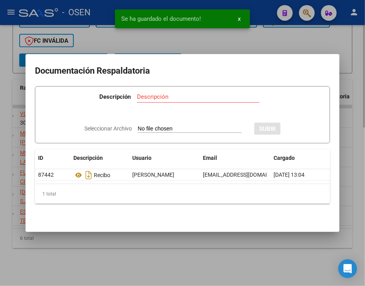
click at [208, 266] on div at bounding box center [182, 143] width 365 height 286
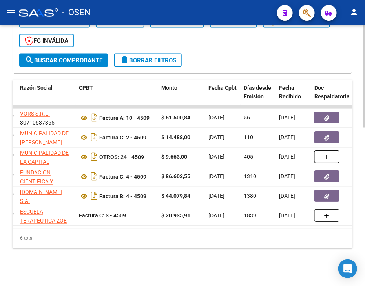
drag, startPoint x: 201, startPoint y: 245, endPoint x: 200, endPoint y: 237, distance: 7.5
click at [202, 244] on div "6 total" at bounding box center [183, 239] width 340 height 20
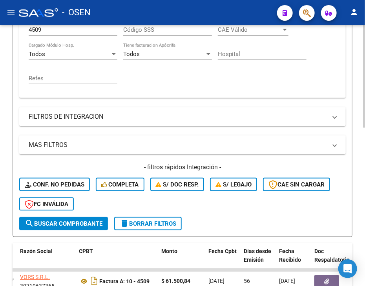
scroll to position [214, 0]
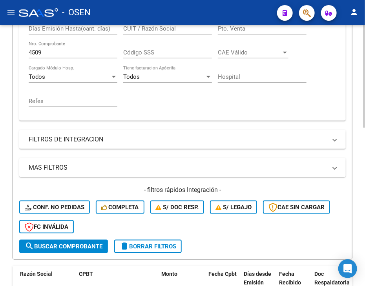
click at [46, 51] on input "4509" at bounding box center [73, 52] width 89 height 7
type input "2038"
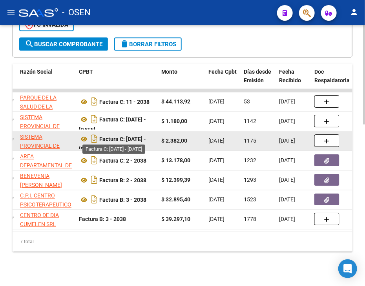
drag, startPoint x: 141, startPoint y: 106, endPoint x: 133, endPoint y: 138, distance: 32.4
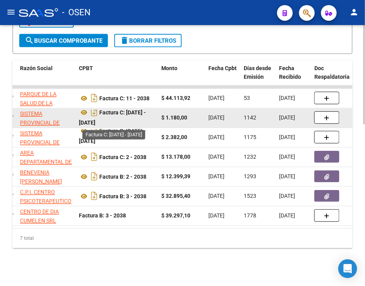
scroll to position [5, 0]
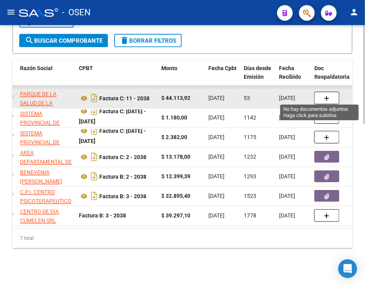
click at [324, 96] on icon "button" at bounding box center [326, 99] width 5 height 6
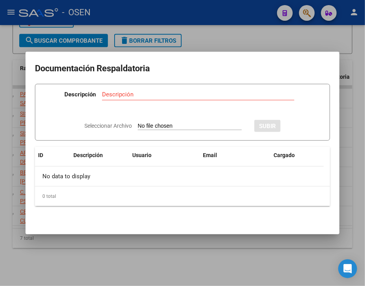
type input "C:\fakepath\RBO PARQUE SALUD MISIONES 14348.pdf"
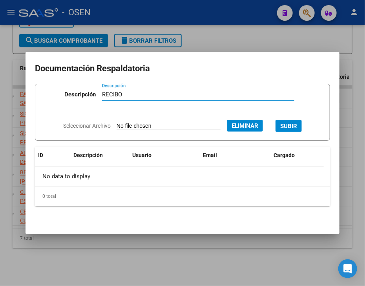
type input "RECIBO"
click at [223, 77] on mat-dialog-content "Documentación Respaldatoria Descripción RECIBO Descripción Seleccionar Archivo …" at bounding box center [183, 143] width 314 height 164
click at [297, 129] on span "SUBIR" at bounding box center [288, 126] width 17 height 7
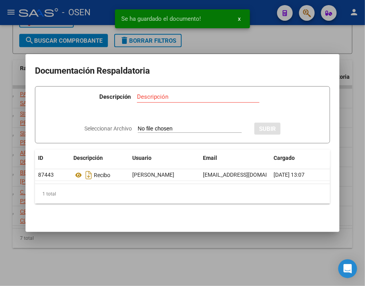
click at [235, 266] on div at bounding box center [182, 143] width 365 height 286
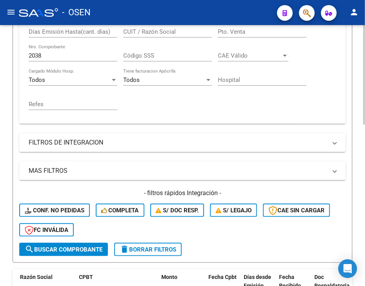
scroll to position [210, 0]
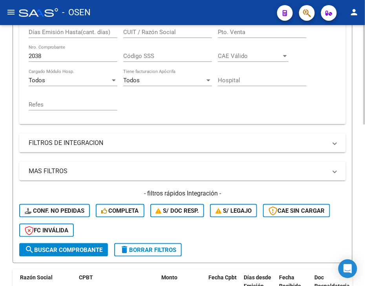
drag, startPoint x: 212, startPoint y: 47, endPoint x: 134, endPoint y: 57, distance: 78.6
drag, startPoint x: 77, startPoint y: 57, endPoint x: -4, endPoint y: 62, distance: 81.8
click at [0, 62] on html "menu - OSEN person Firma Express Inicio Calendario SSS Instructivos Contacto OS…" at bounding box center [182, 143] width 365 height 286
click at [68, 58] on input "2038" at bounding box center [73, 56] width 89 height 7
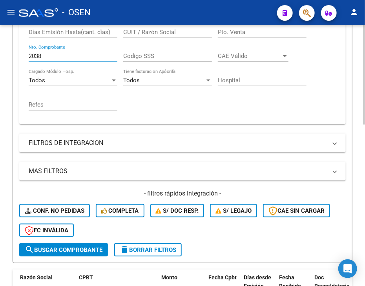
click at [68, 58] on input "2038" at bounding box center [73, 56] width 89 height 7
type input "3931"
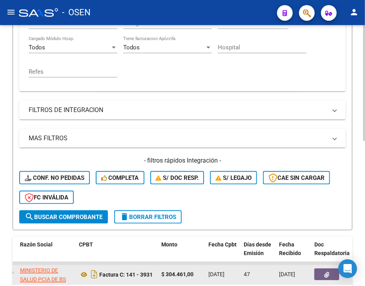
scroll to position [325, 0]
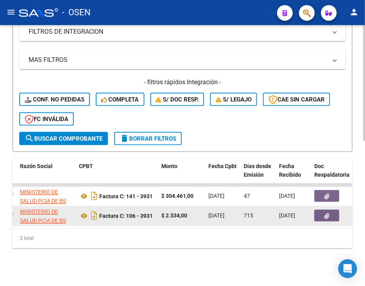
drag, startPoint x: 192, startPoint y: 108, endPoint x: 180, endPoint y: 216, distance: 108.1
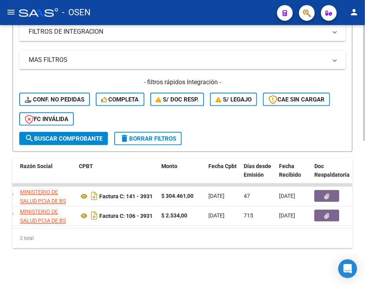
drag, startPoint x: 204, startPoint y: 233, endPoint x: 214, endPoint y: 226, distance: 12.5
click at [203, 234] on div "2 total" at bounding box center [183, 239] width 340 height 20
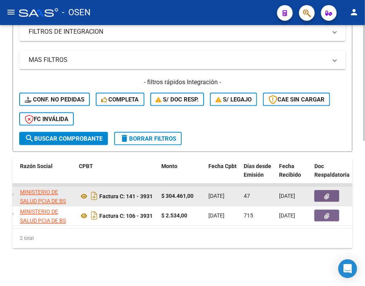
click at [319, 192] on button "button" at bounding box center [326, 197] width 25 height 12
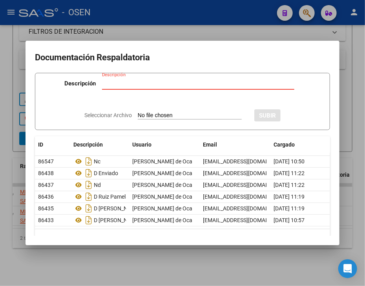
type input "C:\fakepath\RBO SAMO 1599.pdf"
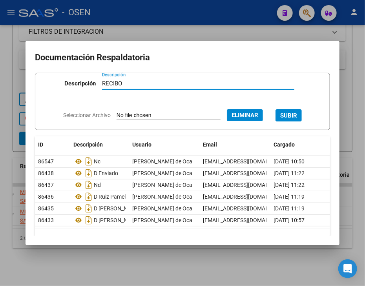
type input "RECIBO"
click at [295, 121] on button "SUBIR" at bounding box center [288, 115] width 26 height 12
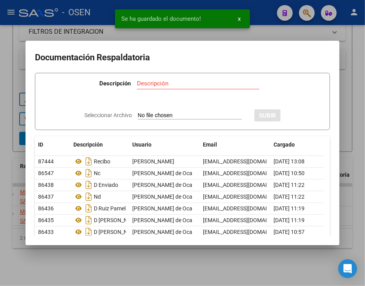
click at [220, 269] on div at bounding box center [182, 143] width 365 height 286
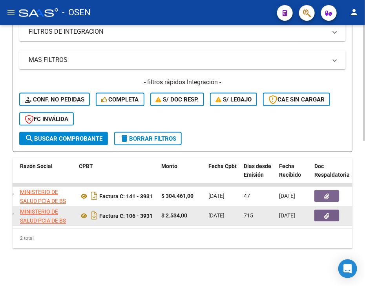
drag, startPoint x: 184, startPoint y: 262, endPoint x: 177, endPoint y: 206, distance: 56.9
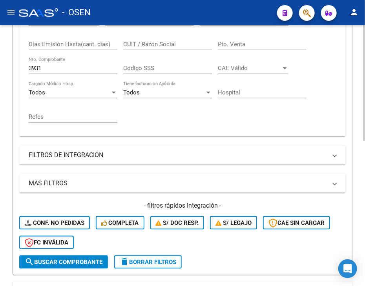
drag, startPoint x: 144, startPoint y: 68, endPoint x: 129, endPoint y: 55, distance: 19.7
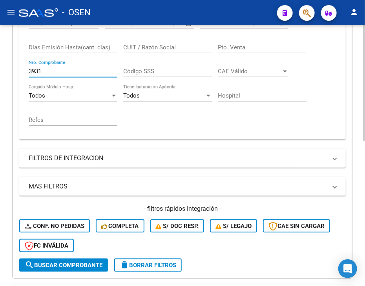
drag, startPoint x: 92, startPoint y: 74, endPoint x: 75, endPoint y: 71, distance: 17.2
click at [75, 71] on input "3931" at bounding box center [73, 71] width 89 height 7
click at [73, 68] on input "3931" at bounding box center [73, 71] width 89 height 7
click at [72, 68] on input "3931" at bounding box center [73, 71] width 89 height 7
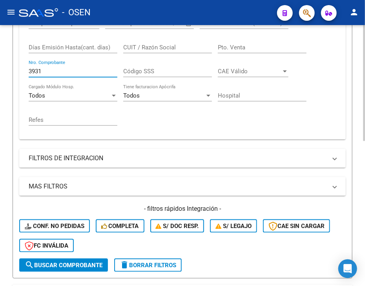
click at [70, 68] on input "3931" at bounding box center [73, 71] width 89 height 7
click at [76, 71] on input "4931" at bounding box center [73, 71] width 89 height 7
type input "4937"
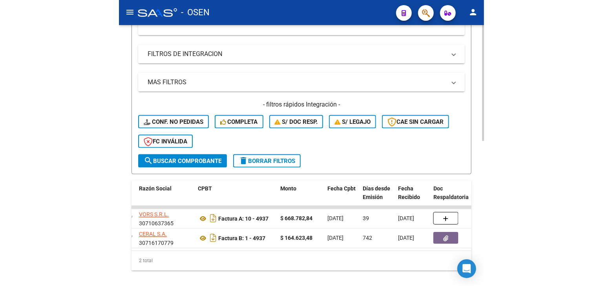
scroll to position [325, 0]
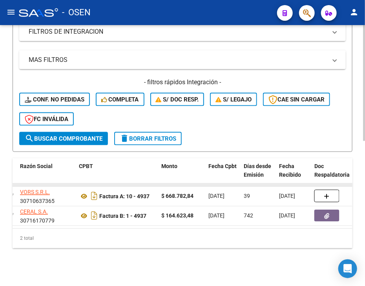
drag, startPoint x: 184, startPoint y: 120, endPoint x: 200, endPoint y: 179, distance: 60.3
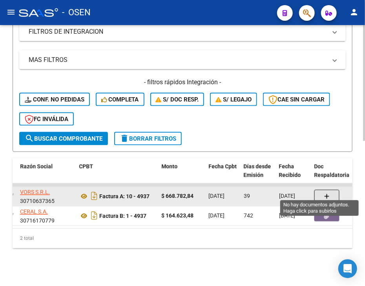
click at [323, 192] on button "button" at bounding box center [326, 196] width 25 height 13
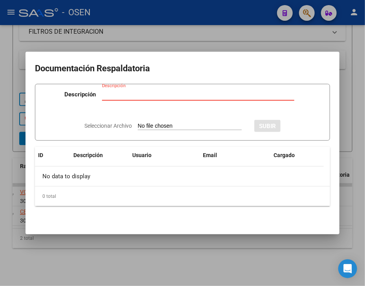
type input "C:\fakepath\RBO VORS 8855.pdf"
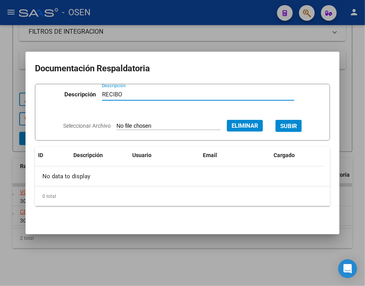
type input "RECIBO"
click at [311, 128] on form "Descripción RECIBO Descripción Seleccionar Archivo Eliminar SUBIR" at bounding box center [182, 112] width 295 height 57
click at [302, 131] on button "SUBIR" at bounding box center [288, 126] width 26 height 12
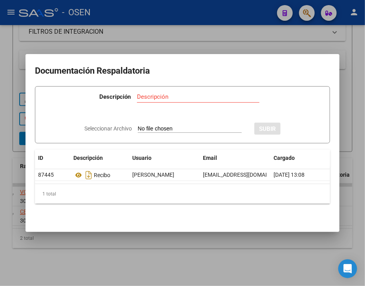
click at [253, 15] on div at bounding box center [182, 143] width 365 height 286
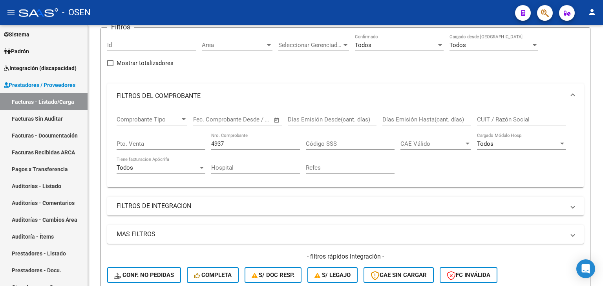
scroll to position [0, 0]
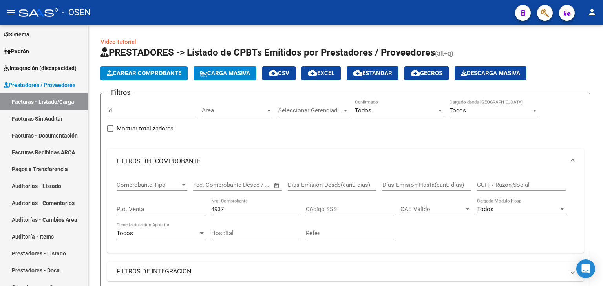
drag, startPoint x: 231, startPoint y: 70, endPoint x: 220, endPoint y: 0, distance: 71.0
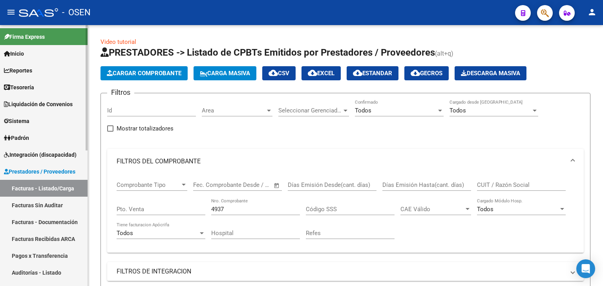
click at [93, 30] on mat-sidenav-container "Firma Express Inicio Calendario SSS Instructivos Contacto OS Reportes Tablero d…" at bounding box center [301, 155] width 603 height 261
click at [38, 87] on link "Tesorería" at bounding box center [43, 87] width 87 height 17
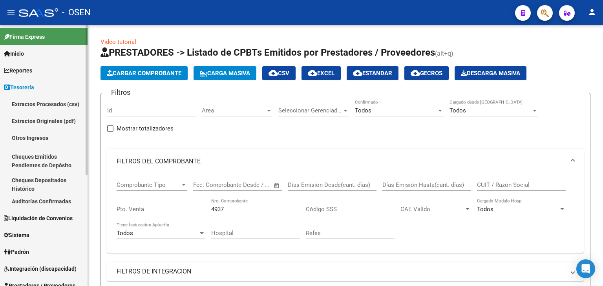
click at [38, 200] on link "Auditorías Confirmadas" at bounding box center [43, 201] width 87 height 17
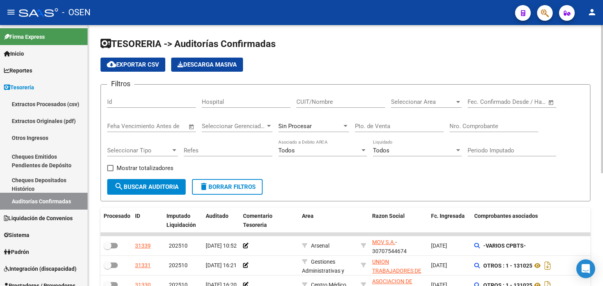
click at [552, 99] on span "Open calendar" at bounding box center [550, 102] width 19 height 19
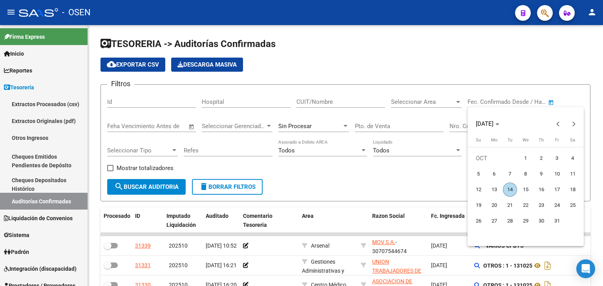
click at [551, 155] on span "3" at bounding box center [557, 158] width 14 height 14
type input "[DATE]"
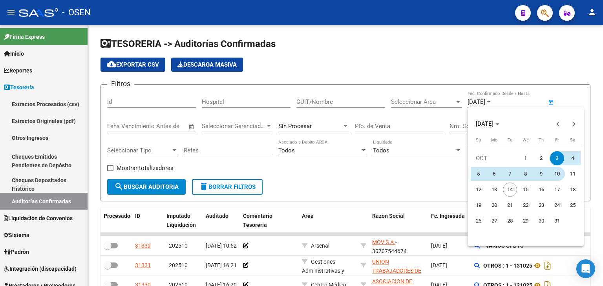
click at [560, 175] on span "10" at bounding box center [557, 174] width 14 height 14
type input "[DATE]"
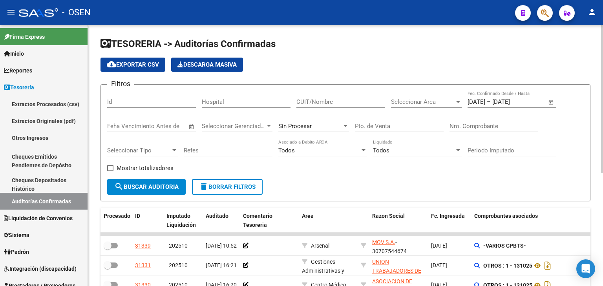
click at [422, 106] on div "Seleccionar Area Seleccionar Area" at bounding box center [426, 99] width 71 height 17
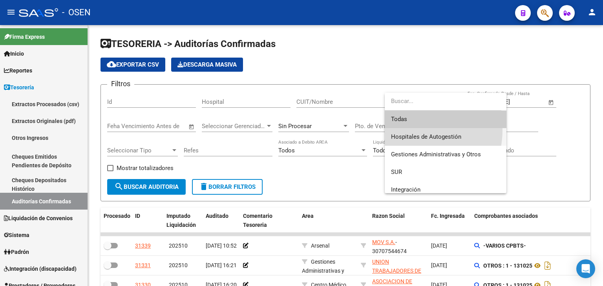
click at [409, 130] on span "Hospitales de Autogestión" at bounding box center [445, 137] width 109 height 18
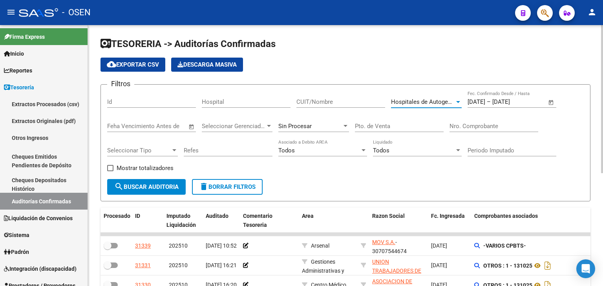
click at [123, 186] on mat-icon "search" at bounding box center [118, 186] width 9 height 9
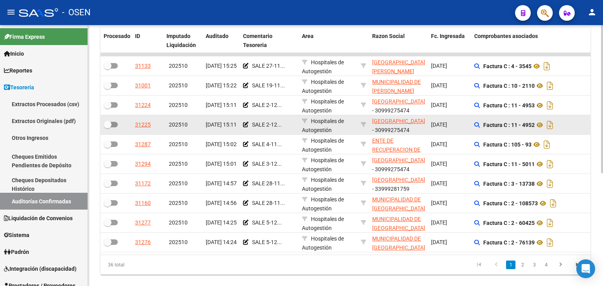
scroll to position [199, 0]
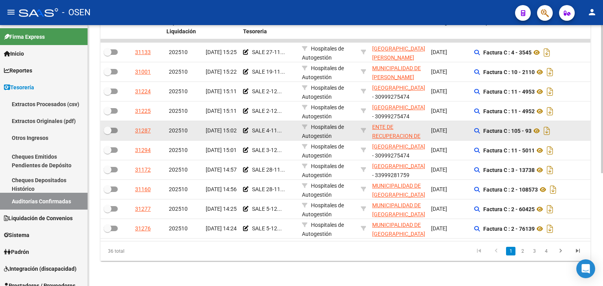
drag, startPoint x: 328, startPoint y: 57, endPoint x: 361, endPoint y: 132, distance: 82.4
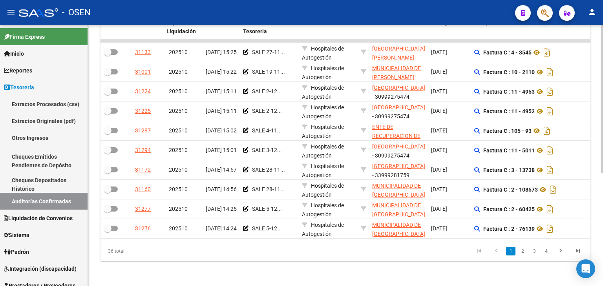
click at [521, 248] on link "2" at bounding box center [522, 251] width 9 height 9
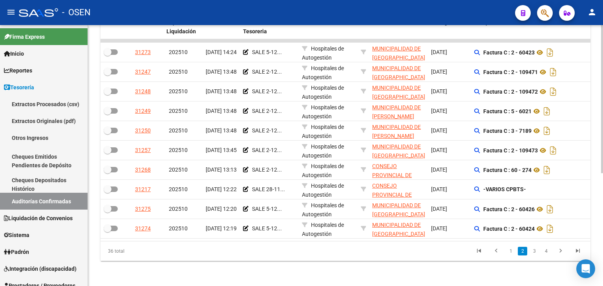
click at [540, 252] on li "4" at bounding box center [546, 251] width 12 height 13
click at [534, 252] on link "3" at bounding box center [533, 251] width 9 height 9
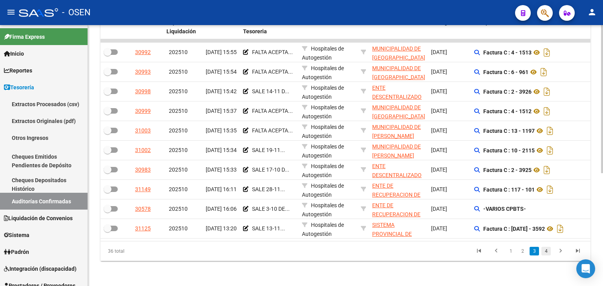
click at [543, 252] on link "4" at bounding box center [545, 251] width 9 height 9
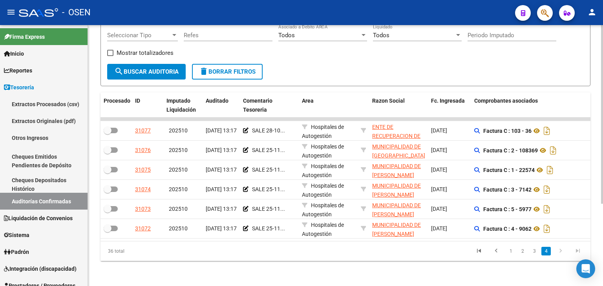
scroll to position [120, 0]
click at [514, 254] on link "1" at bounding box center [510, 251] width 9 height 9
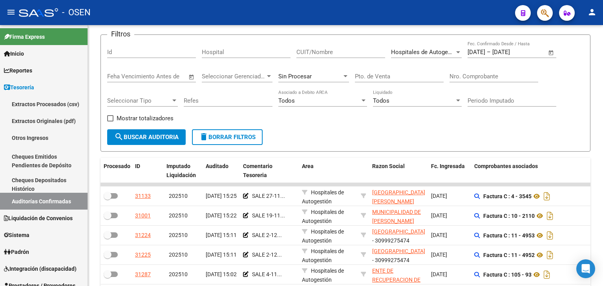
scroll to position [0, 0]
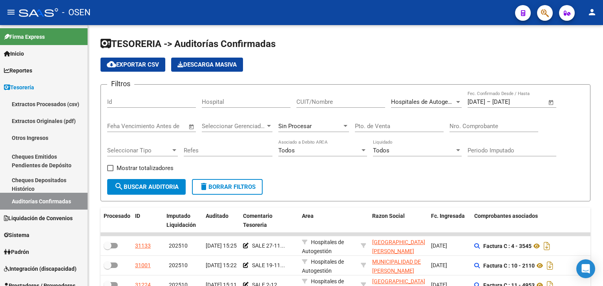
drag, startPoint x: 358, startPoint y: 71, endPoint x: 293, endPoint y: -34, distance: 123.7
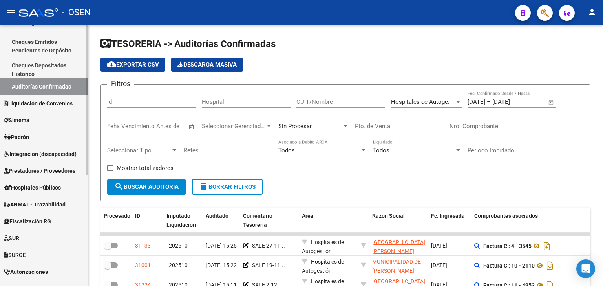
click at [74, 151] on div "Firma Express Inicio Calendario SSS Instructivos Contacto OS Reportes Tablero d…" at bounding box center [44, 137] width 89 height 455
